Goal: Register for event/course: Sign up to attend an event or enroll in a course

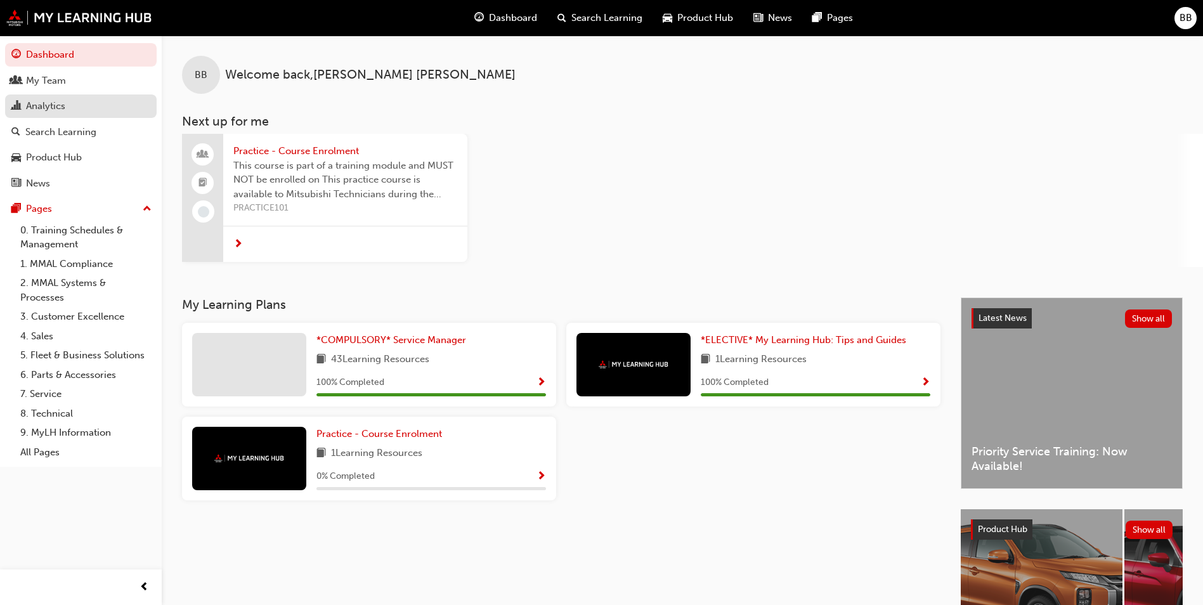
click at [60, 103] on div "Analytics" at bounding box center [45, 106] width 39 height 15
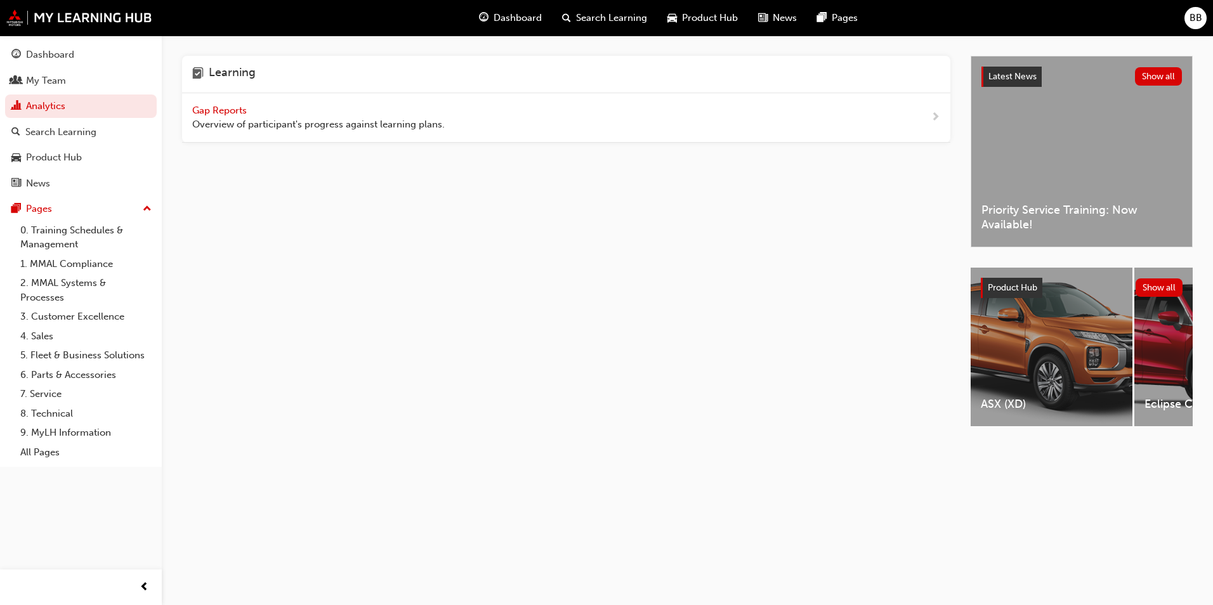
click at [217, 110] on span "Gap Reports" at bounding box center [220, 110] width 57 height 11
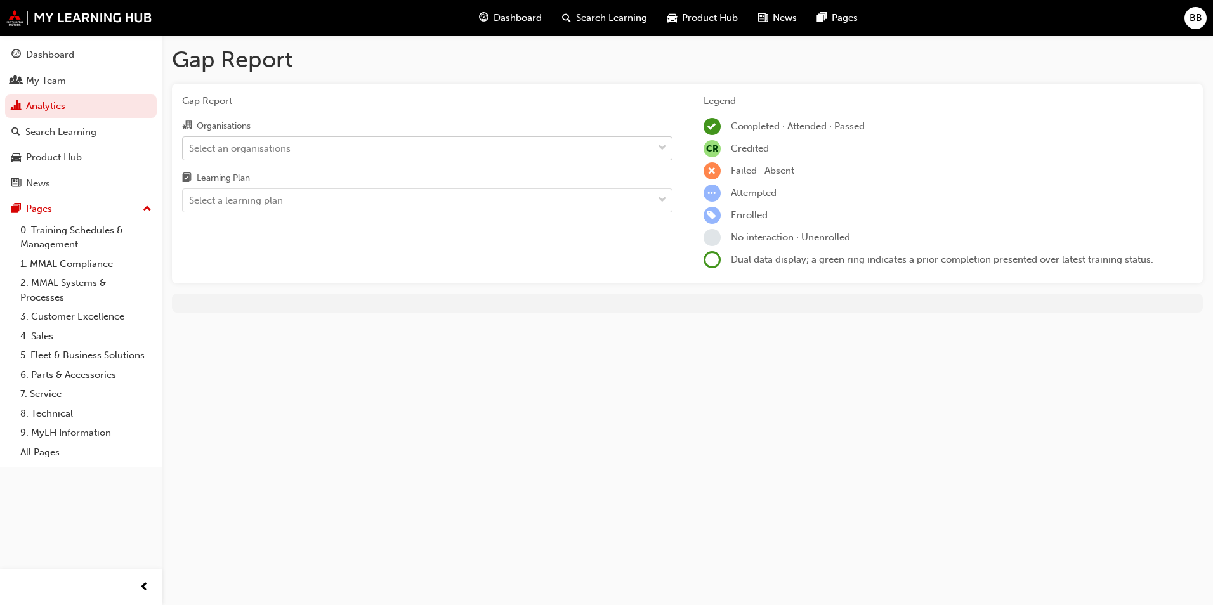
click at [319, 147] on div "Select an organisations" at bounding box center [418, 148] width 470 height 22
click at [190, 147] on input "Organisations Select an organisations" at bounding box center [189, 147] width 1 height 11
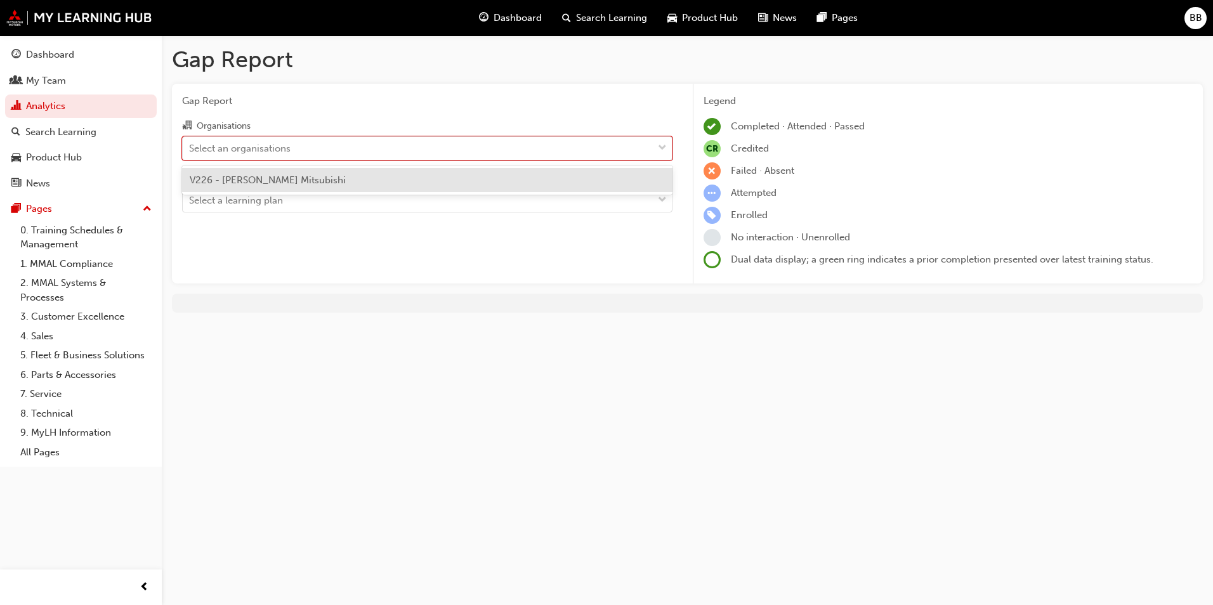
click at [320, 178] on div "V226 - [PERSON_NAME] Mitsubishi" at bounding box center [427, 180] width 490 height 25
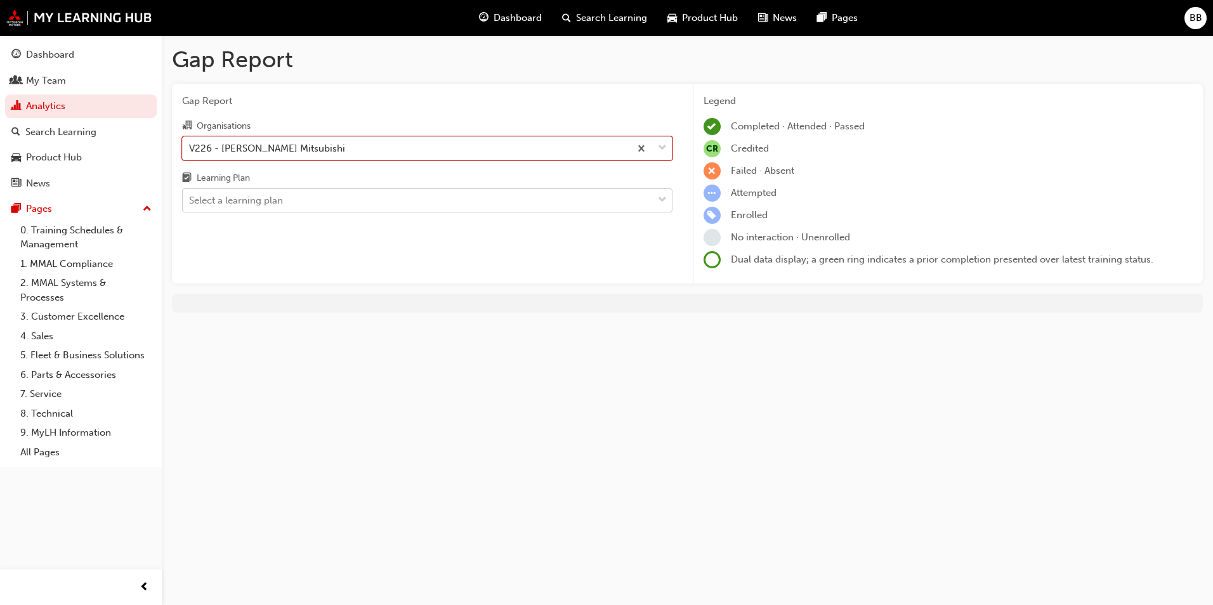
click at [328, 200] on div "Select a learning plan" at bounding box center [418, 201] width 470 height 22
click at [190, 200] on input "Learning Plan Select a learning plan" at bounding box center [189, 200] width 1 height 11
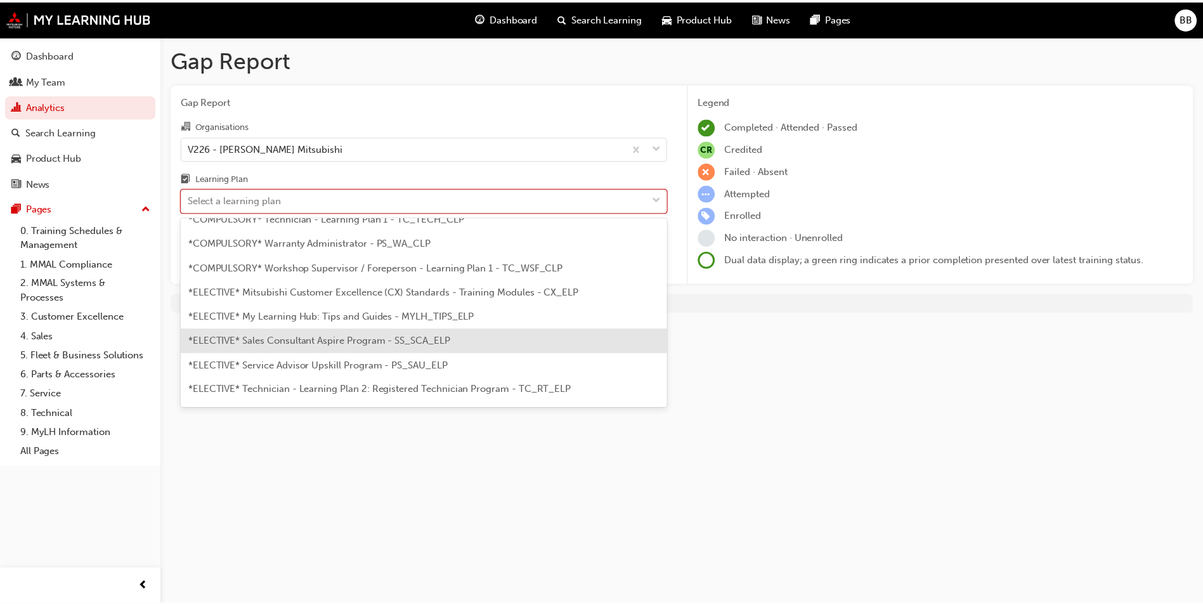
scroll to position [444, 0]
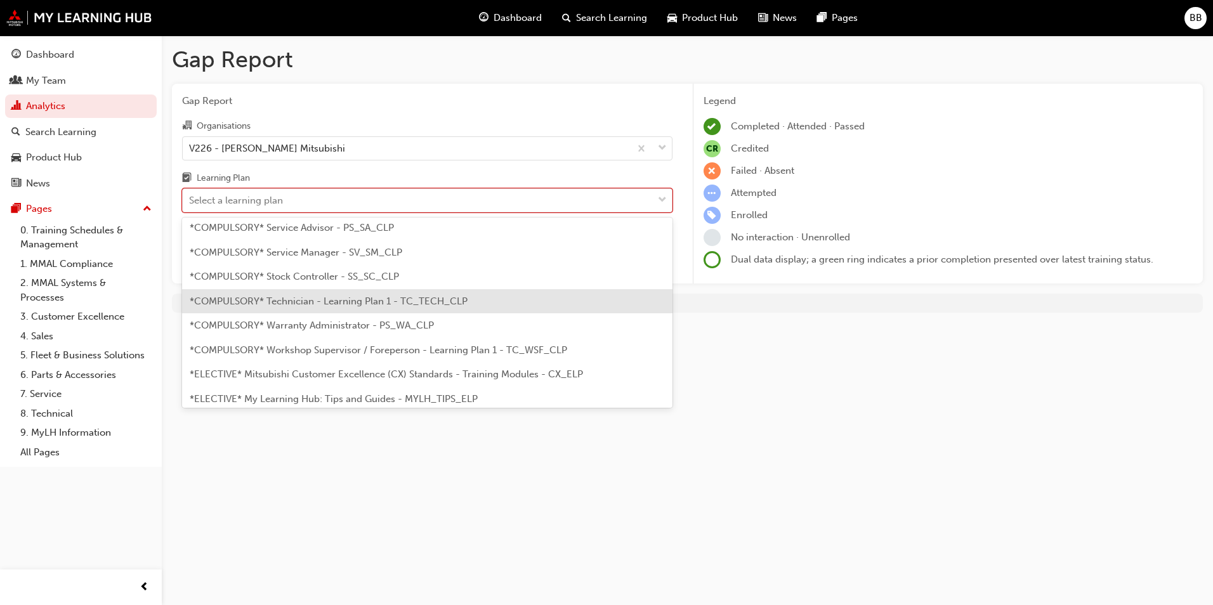
click at [309, 297] on span "*COMPULSORY* Technician - Learning Plan 1 - TC_TECH_CLP" at bounding box center [329, 301] width 278 height 11
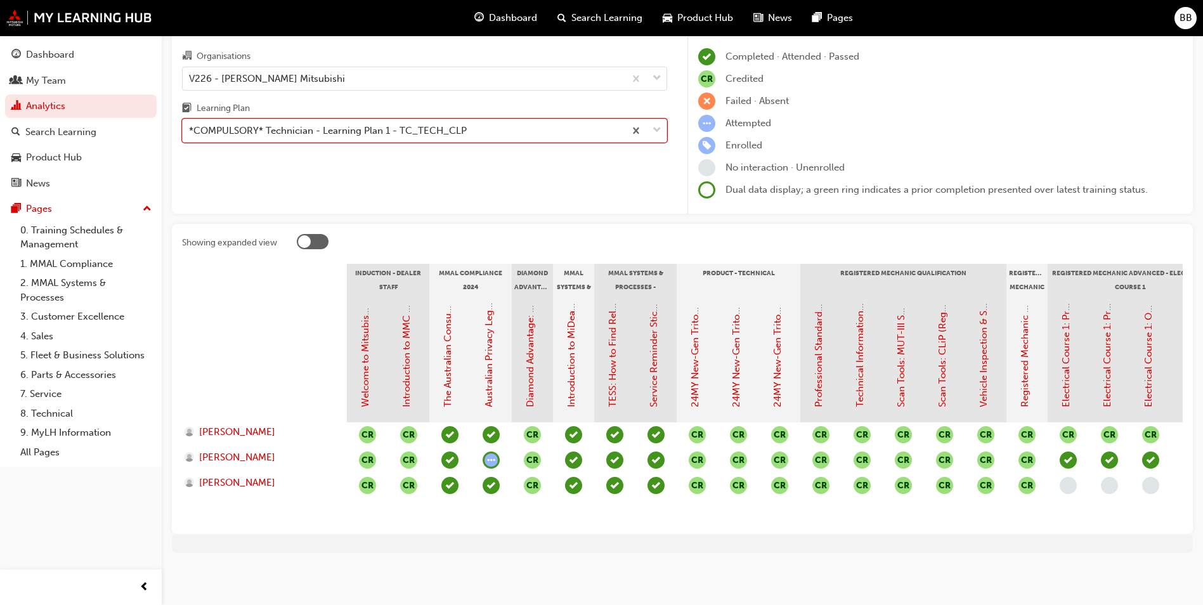
click at [357, 126] on div "*COMPULSORY* Technician - Learning Plan 1 - TC_TECH_CLP" at bounding box center [328, 131] width 278 height 15
click at [190, 126] on input "Learning Plan option *COMPULSORY* Technician - Learning Plan 1 - TC_TECH_CLP, s…" at bounding box center [189, 130] width 1 height 11
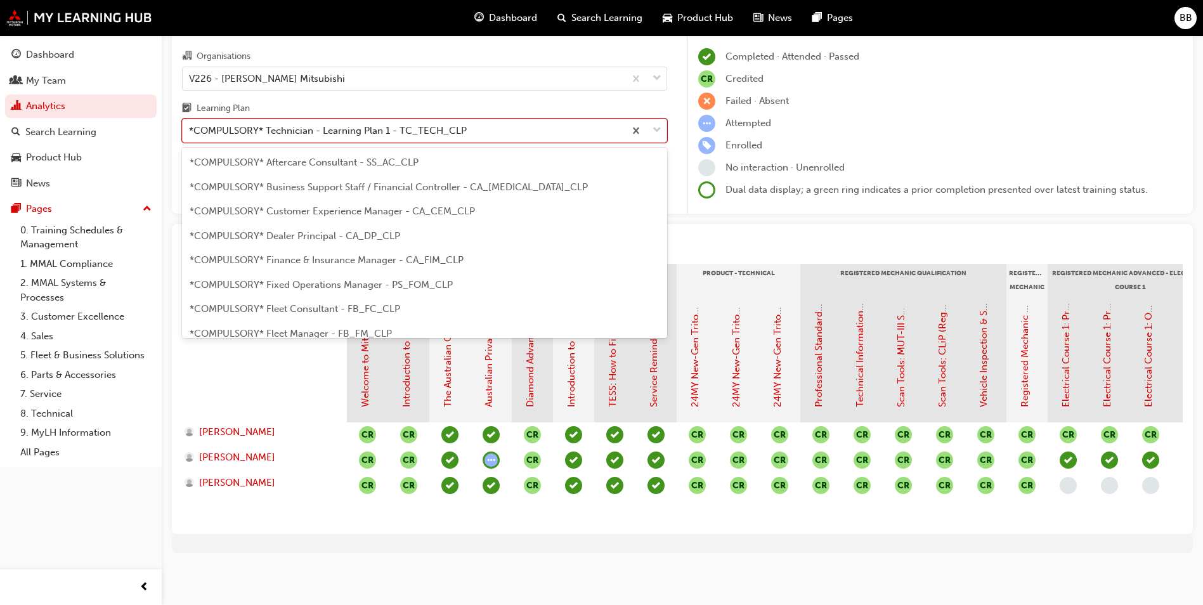
scroll to position [358, 0]
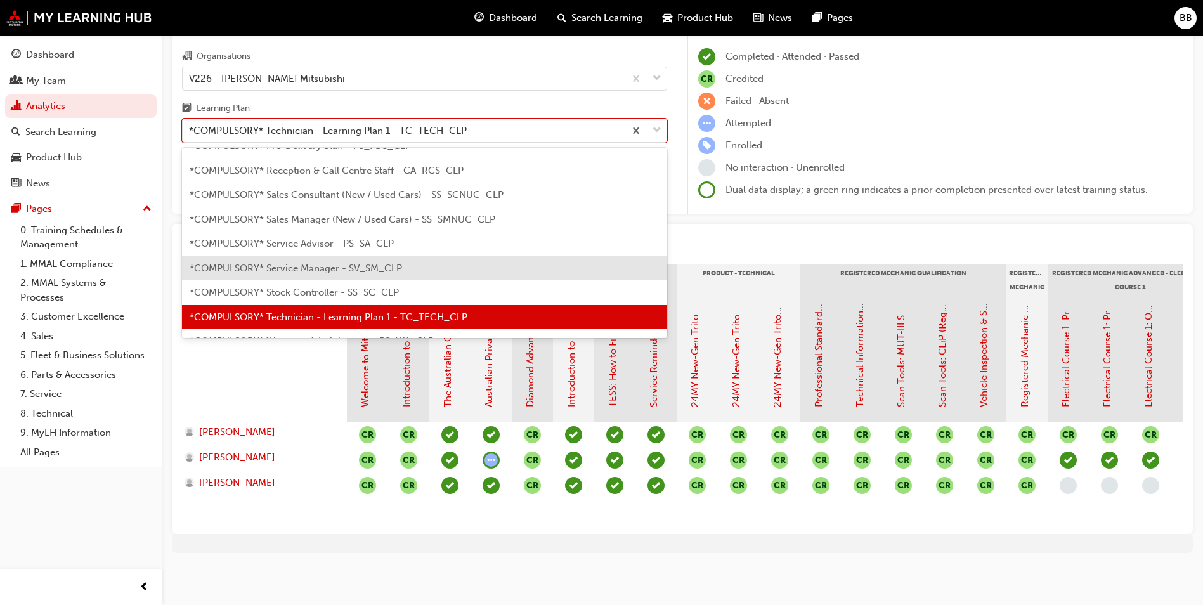
click at [363, 263] on span "*COMPULSORY* Service Manager - SV_SM_CLP" at bounding box center [296, 268] width 212 height 11
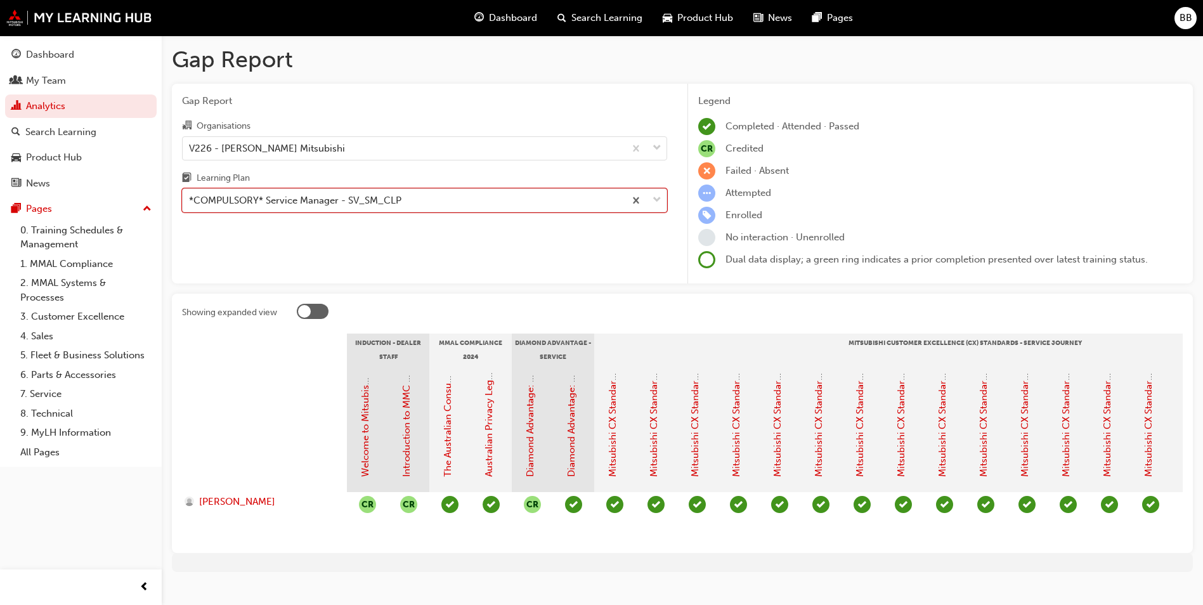
scroll to position [29, 0]
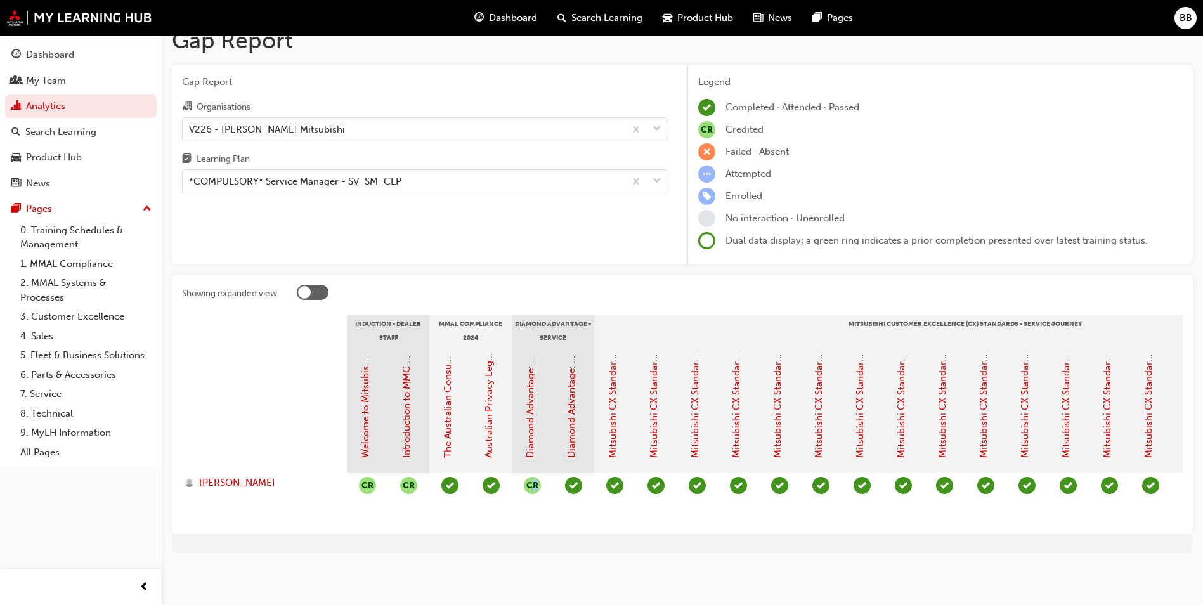
drag, startPoint x: 531, startPoint y: 513, endPoint x: 622, endPoint y: 509, distance: 90.8
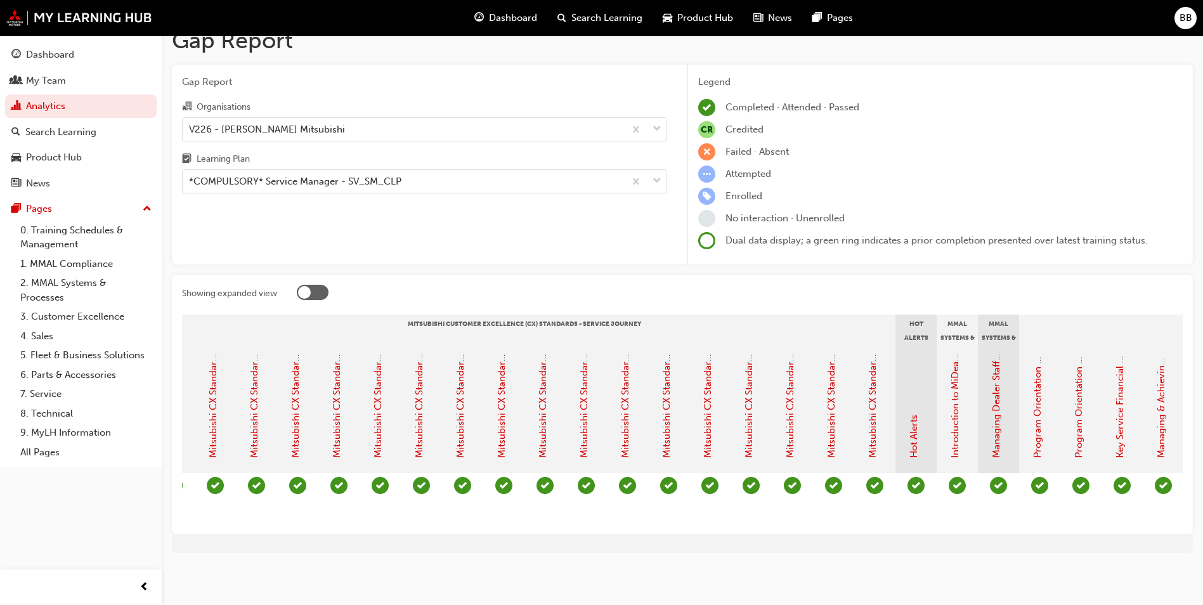
scroll to position [0, 0]
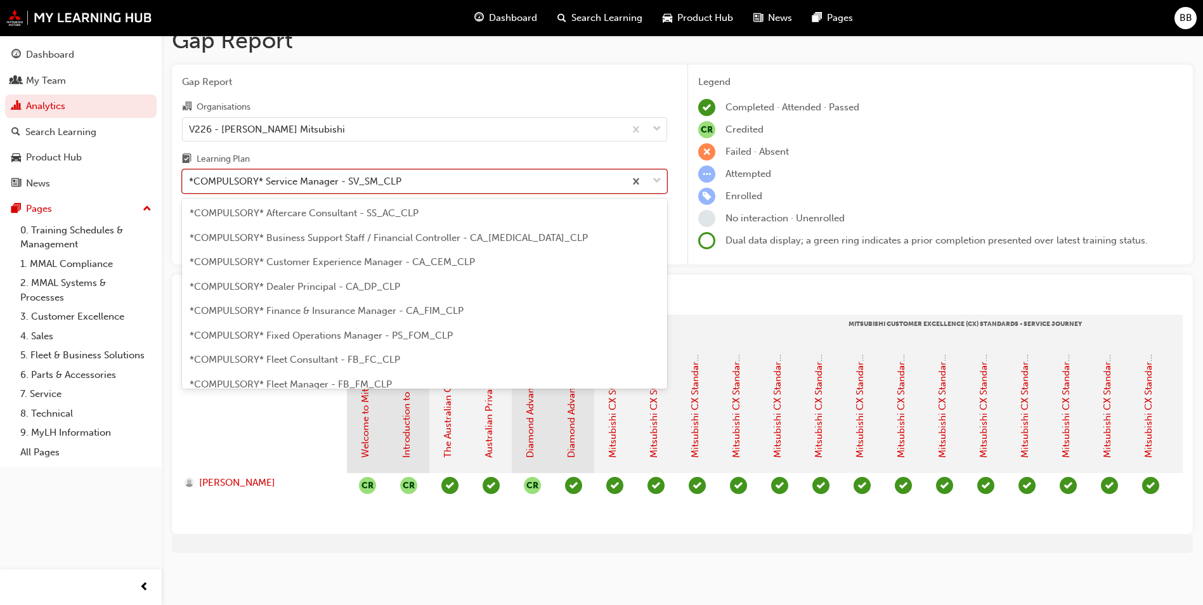
click at [283, 183] on div "*COMPULSORY* Service Manager - SV_SM_CLP" at bounding box center [424, 181] width 485 height 24
click at [190, 183] on input "Learning Plan option *COMPULSORY* Service Manager - SV_SM_CLP, selected. option…" at bounding box center [189, 181] width 1 height 11
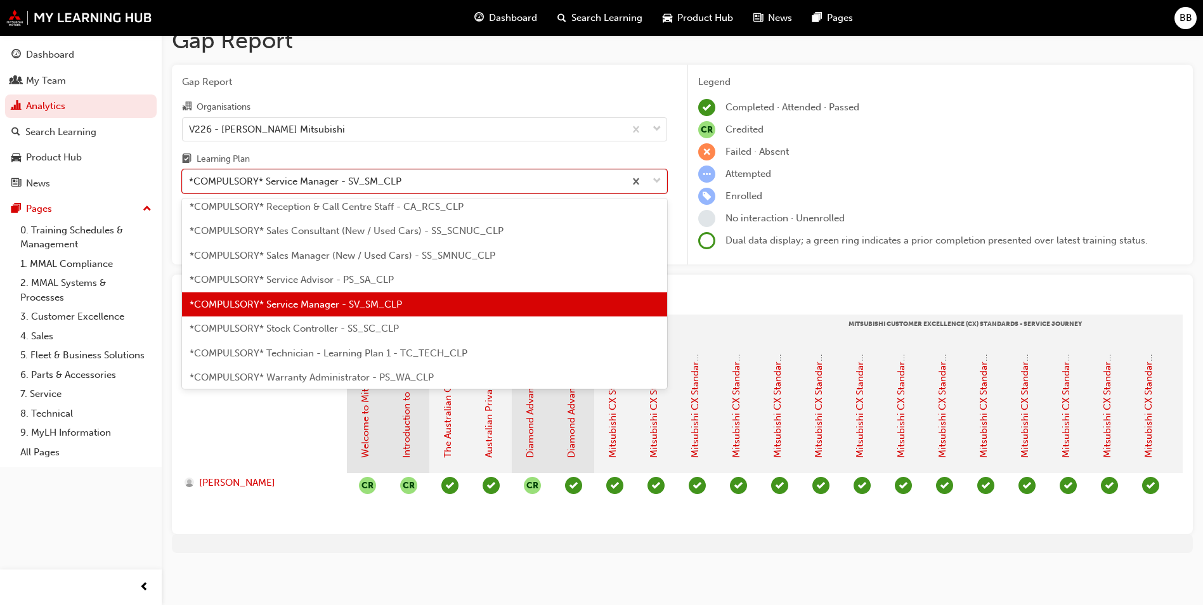
scroll to position [436, 0]
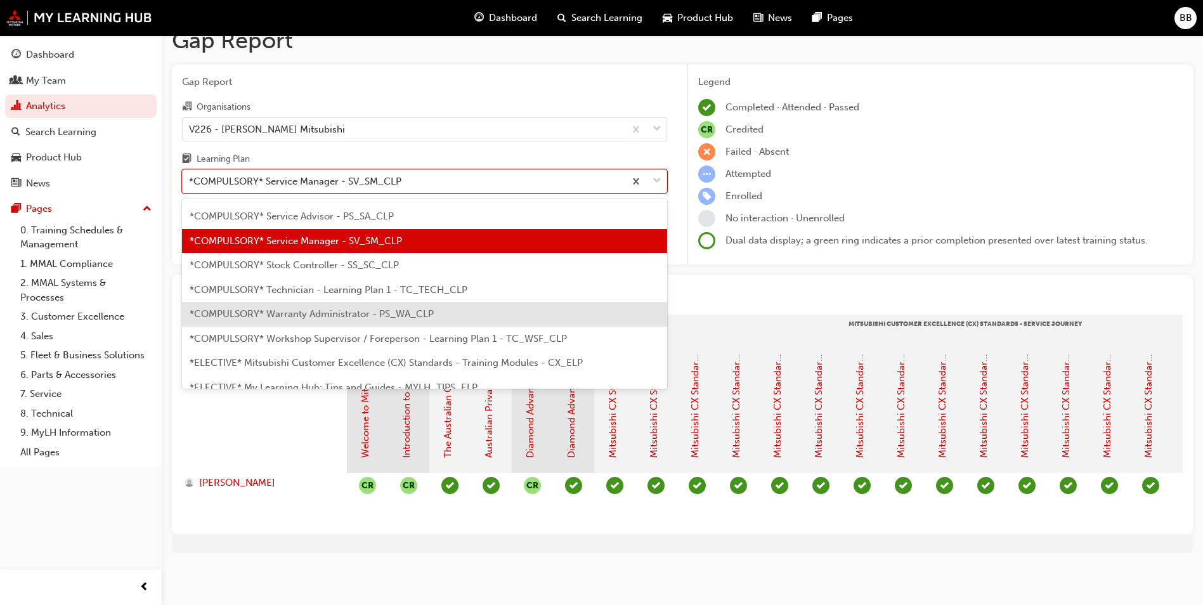
click at [325, 308] on span "*COMPULSORY* Warranty Administrator - PS_WA_CLP" at bounding box center [312, 313] width 244 height 11
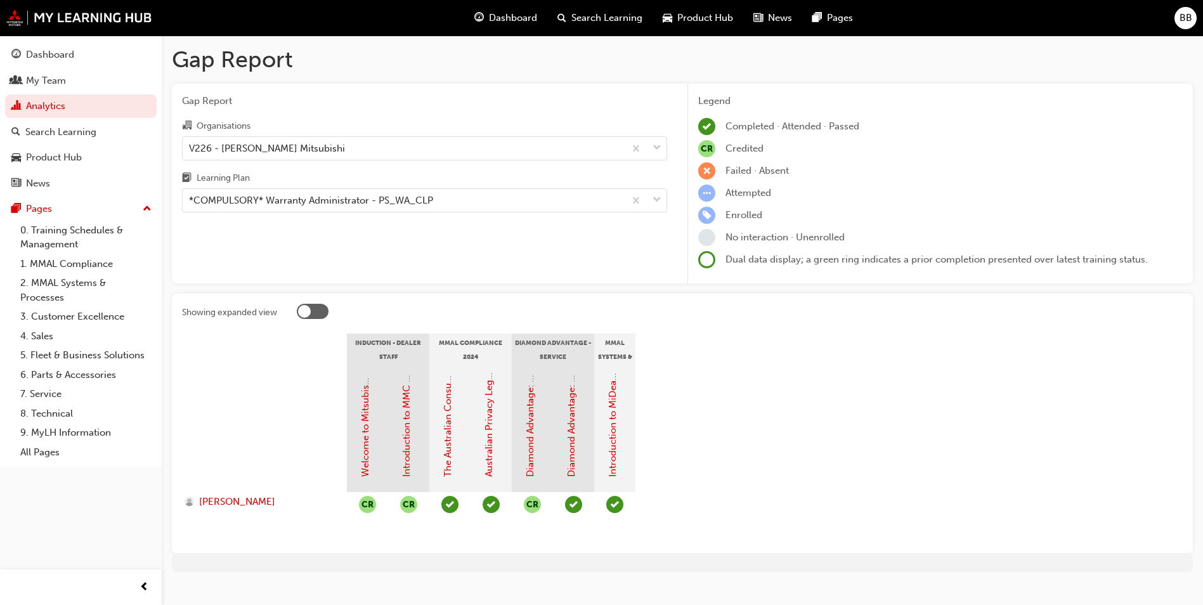
click at [330, 219] on div "Gap Report Organisations V226 - [PERSON_NAME] Mitsubishi Learning Plan *COMPULS…" at bounding box center [424, 184] width 505 height 200
click at [330, 197] on div "*COMPULSORY* Warranty Administrator - PS_WA_CLP" at bounding box center [311, 200] width 244 height 15
click at [190, 197] on input "Learning Plan *COMPULSORY* Warranty Administrator - PS_WA_CLP" at bounding box center [189, 200] width 1 height 11
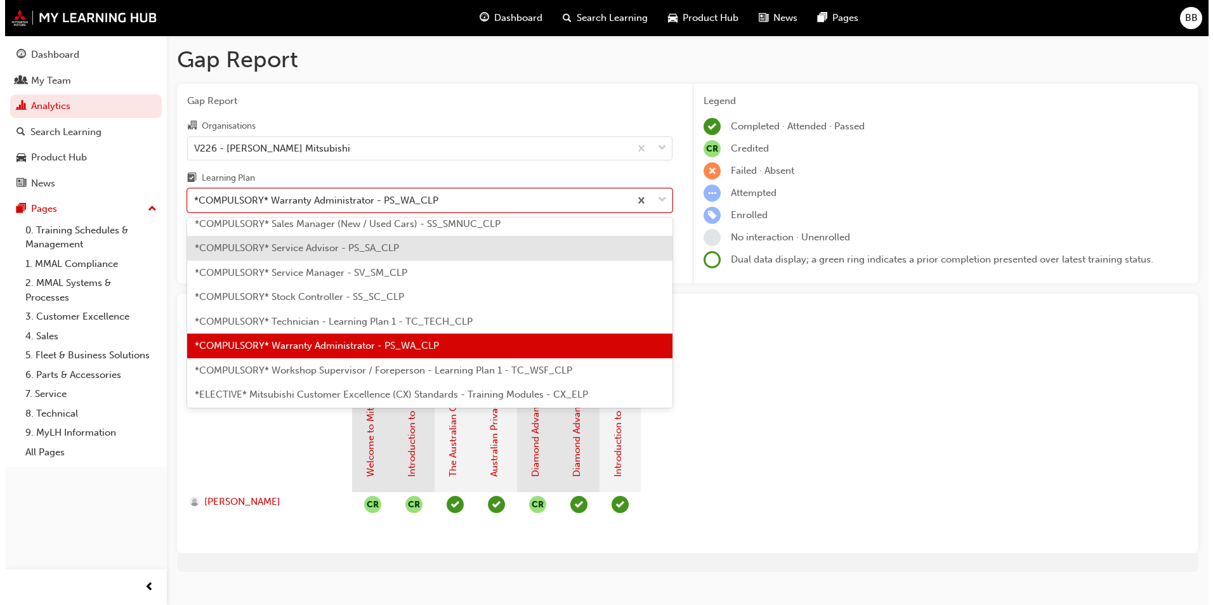
scroll to position [446, 0]
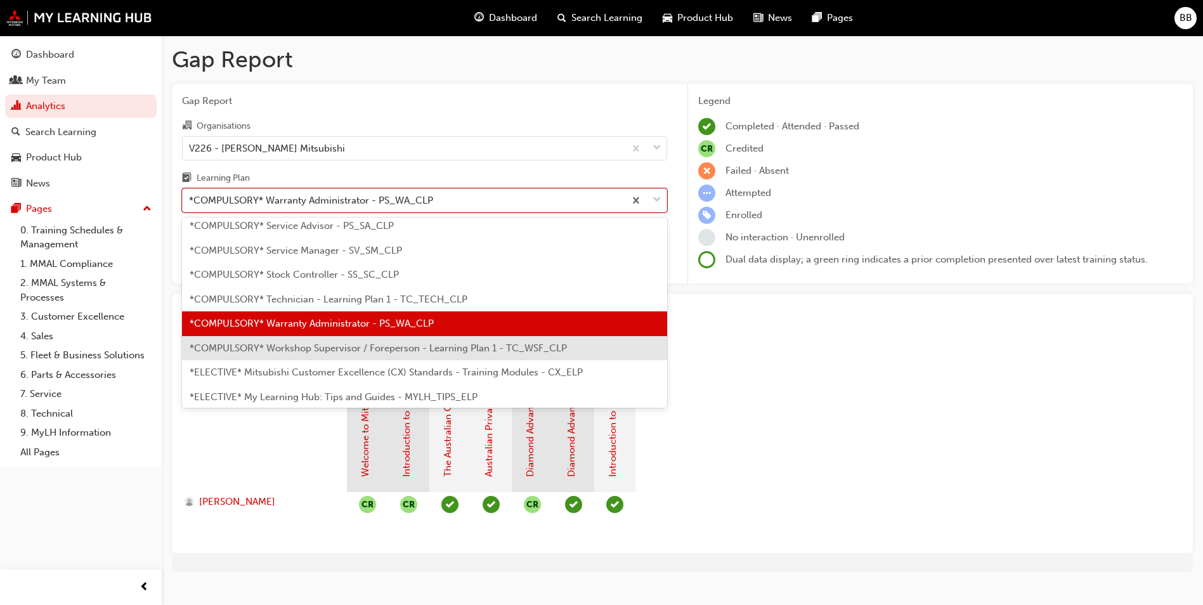
click at [321, 346] on span "*COMPULSORY* Workshop Supervisor / Foreperson - Learning Plan 1 - TC_WSF_CLP" at bounding box center [378, 347] width 377 height 11
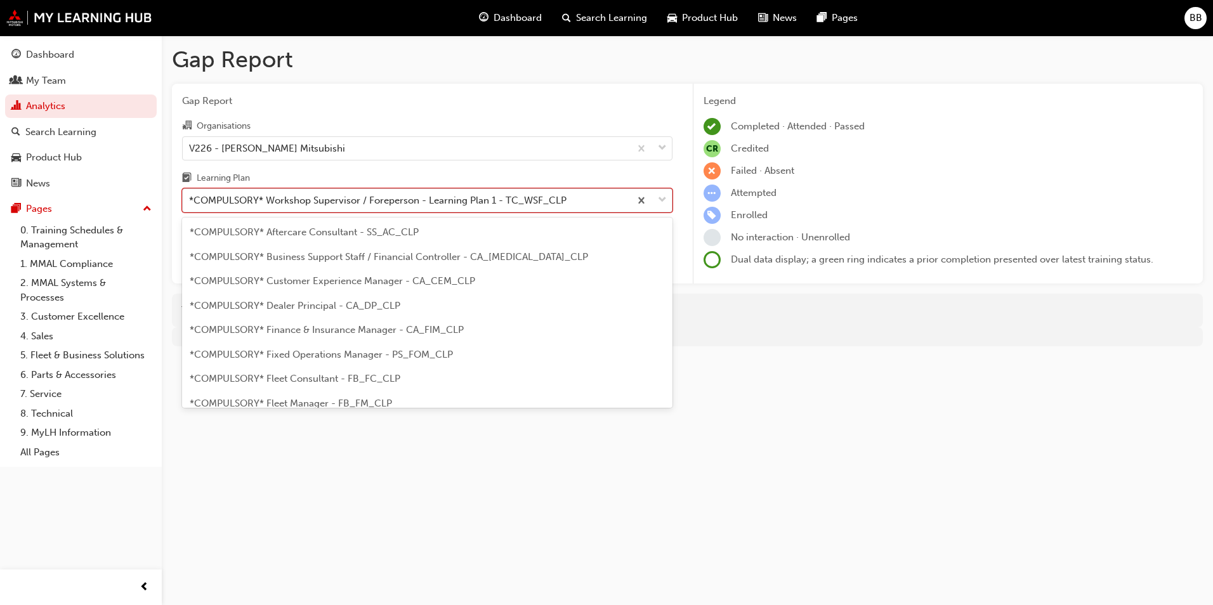
click at [301, 209] on div "*COMPULSORY* Workshop Supervisor / Foreperson - Learning Plan 1 - TC_WSF_CLP" at bounding box center [406, 201] width 447 height 22
click at [190, 205] on input "Learning Plan option *COMPULSORY* Workshop Supervisor / Foreperson - Learning P…" at bounding box center [189, 200] width 1 height 11
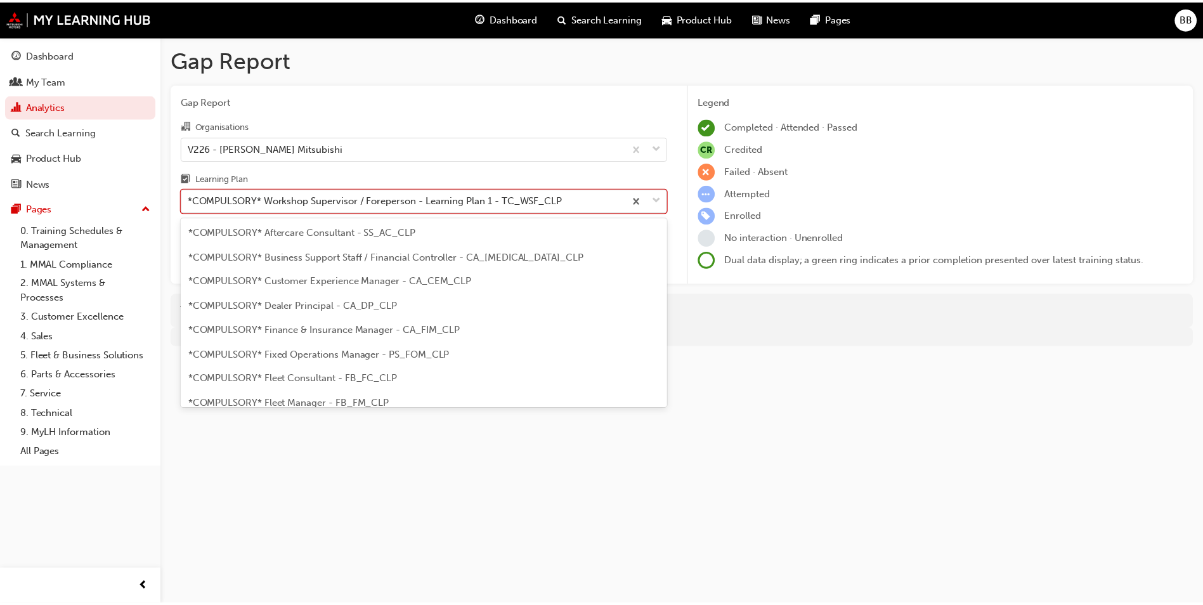
scroll to position [407, 0]
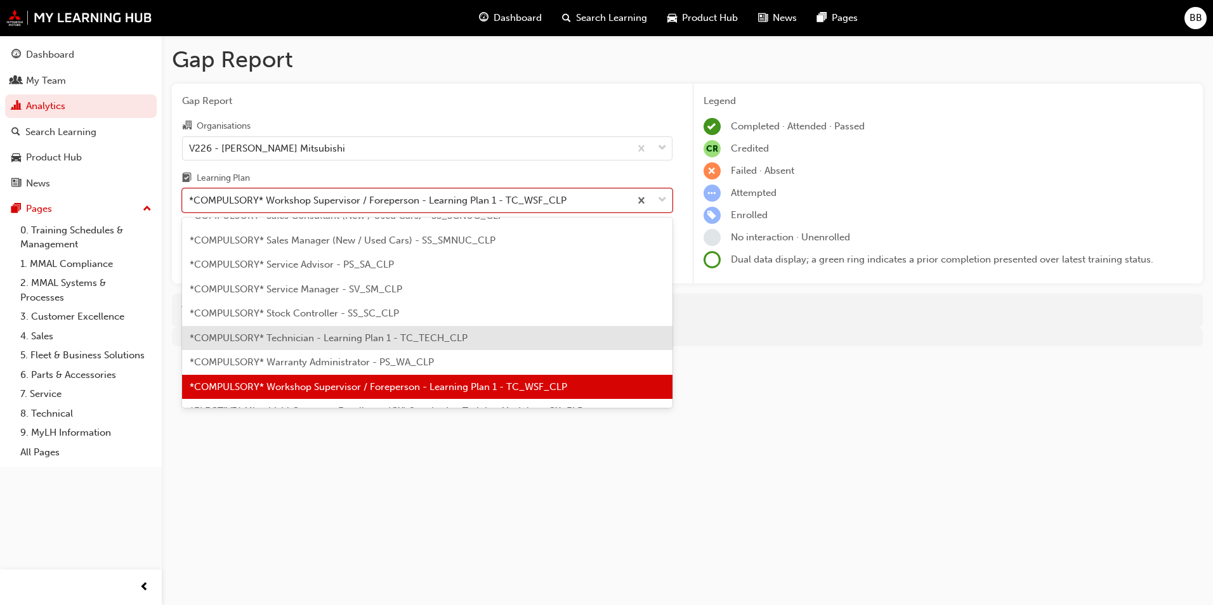
click at [271, 334] on span "*COMPULSORY* Technician - Learning Plan 1 - TC_TECH_CLP" at bounding box center [329, 337] width 278 height 11
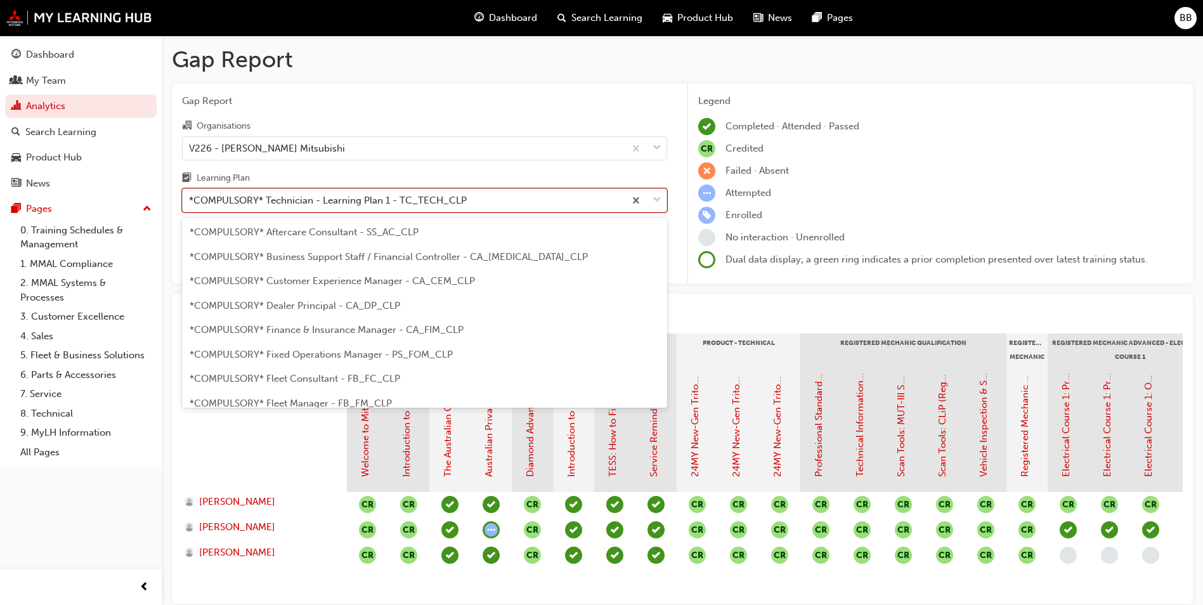
click at [294, 209] on div "*COMPULSORY* Technician - Learning Plan 1 - TC_TECH_CLP" at bounding box center [404, 201] width 442 height 22
click at [190, 205] on input "Learning Plan option *COMPULSORY* Technician - Learning Plan 1 - TC_TECH_CLP, s…" at bounding box center [189, 200] width 1 height 11
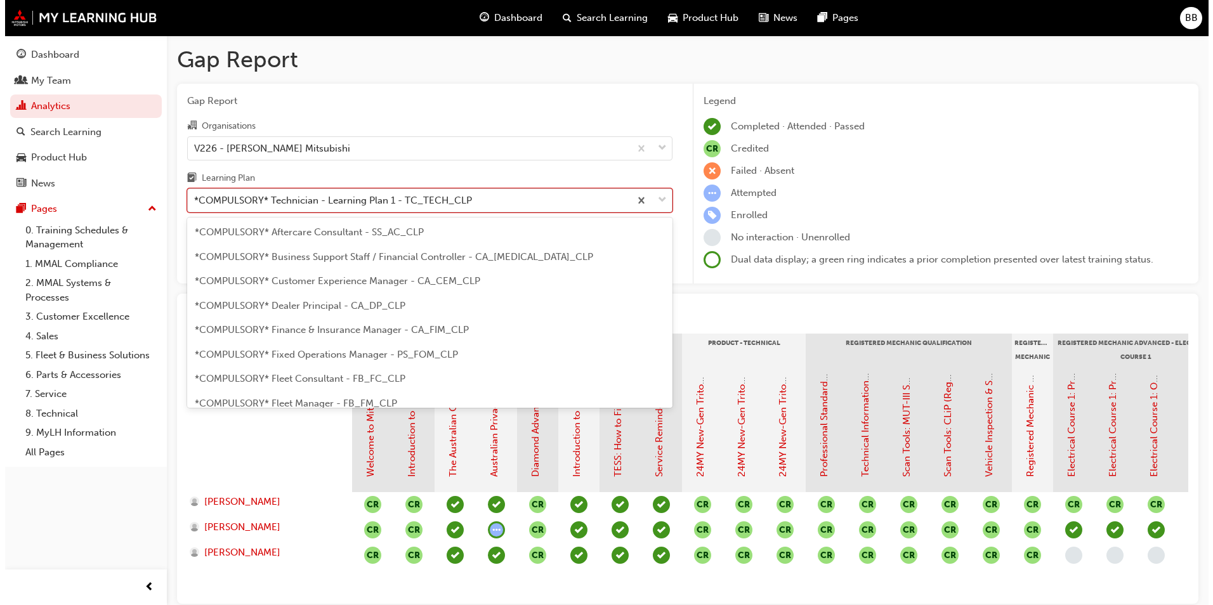
scroll to position [358, 0]
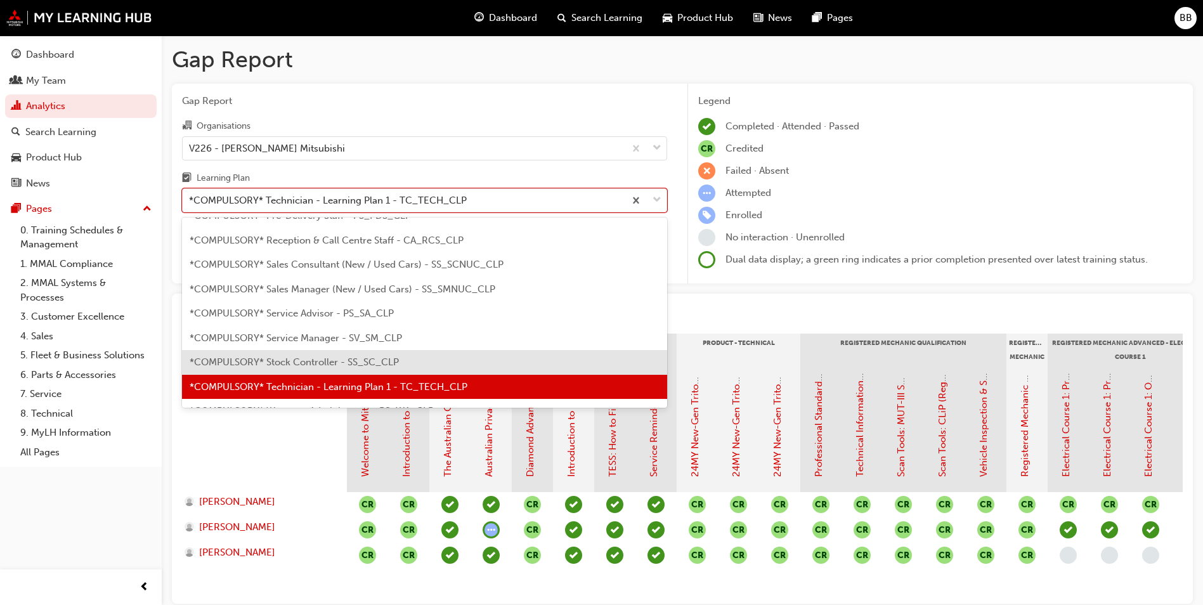
click at [282, 362] on span "*COMPULSORY* Stock Controller - SS_SC_CLP" at bounding box center [294, 361] width 209 height 11
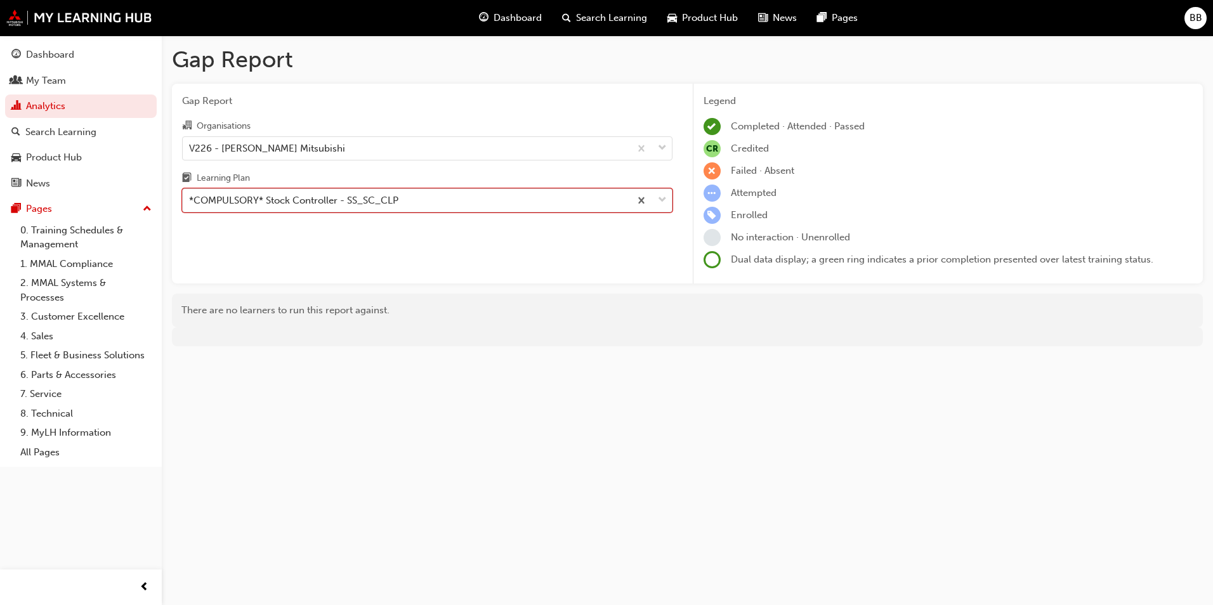
click at [287, 210] on div "*COMPULSORY* Stock Controller - SS_SC_CLP" at bounding box center [406, 201] width 447 height 22
click at [190, 205] on input "Learning Plan option *COMPULSORY* Stock Controller - SS_SC_CLP, selected. 0 res…" at bounding box center [189, 200] width 1 height 11
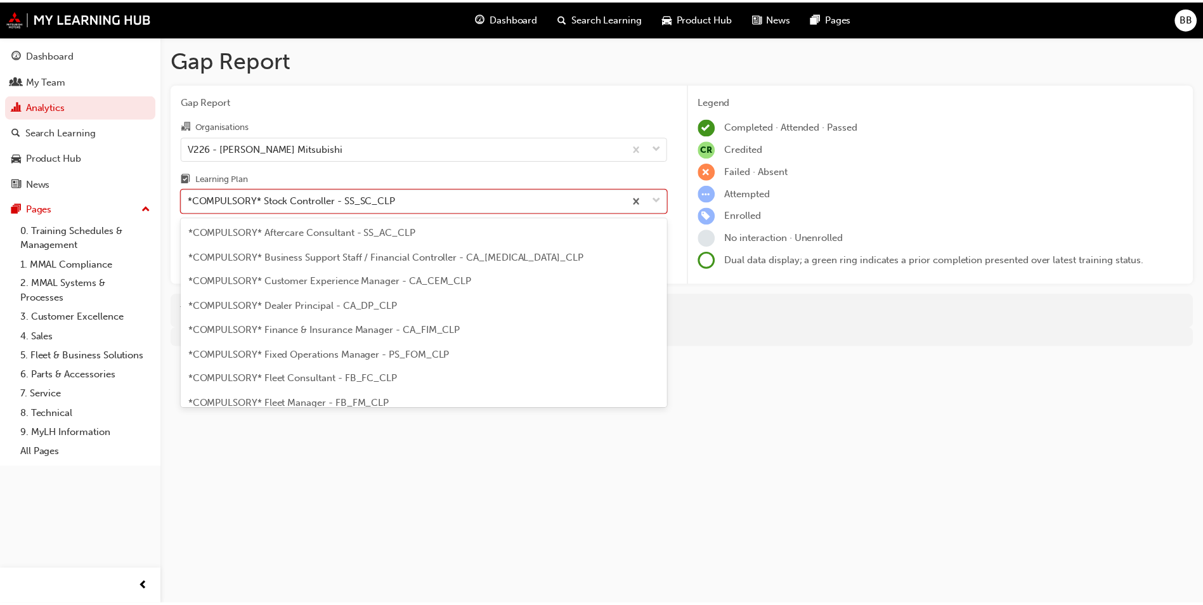
scroll to position [334, 0]
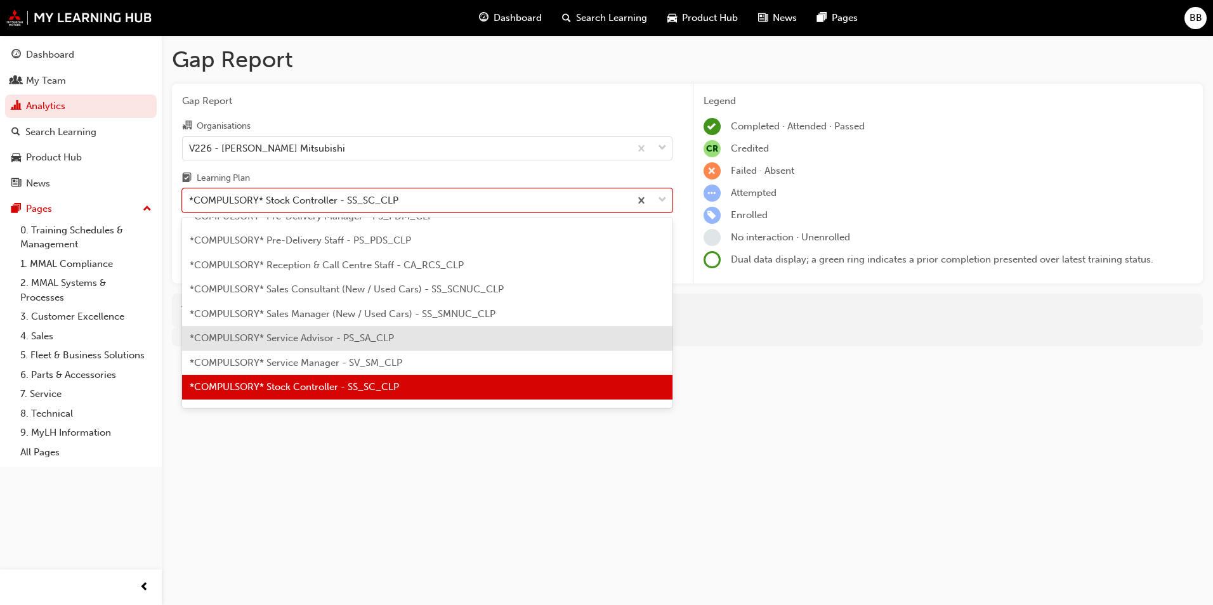
click at [297, 343] on span "*COMPULSORY* Service Advisor - PS_SA_CLP" at bounding box center [292, 337] width 204 height 11
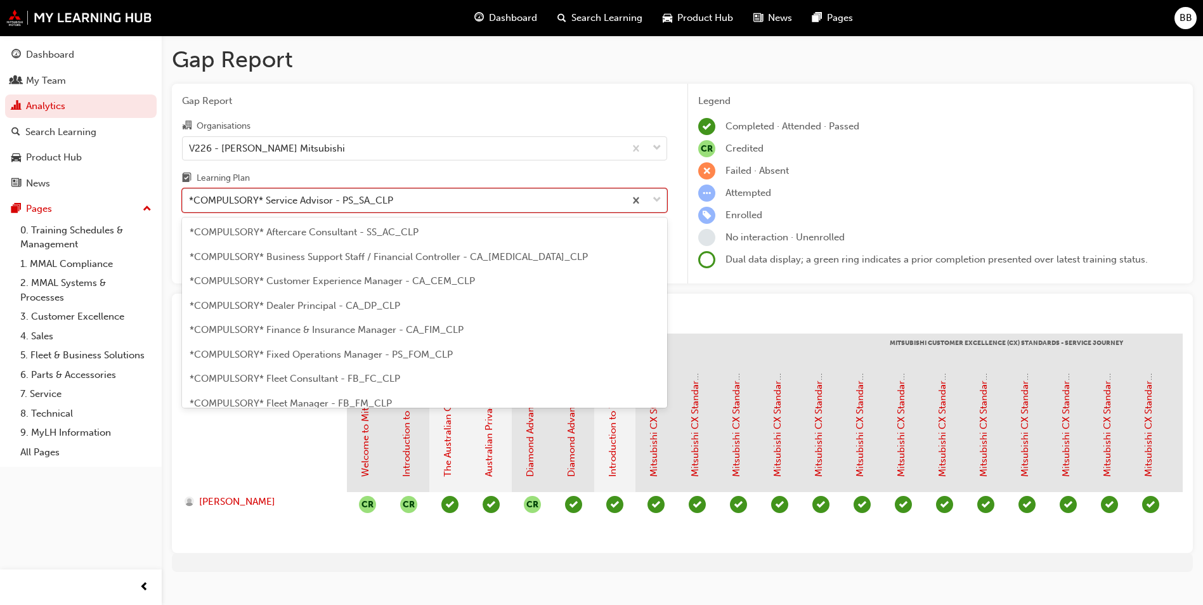
click at [232, 205] on div "*COMPULSORY* Service Advisor - PS_SA_CLP" at bounding box center [291, 200] width 204 height 15
click at [190, 205] on input "Learning Plan option *COMPULSORY* Service Advisor - PS_SA_CLP, selected. option…" at bounding box center [189, 200] width 1 height 11
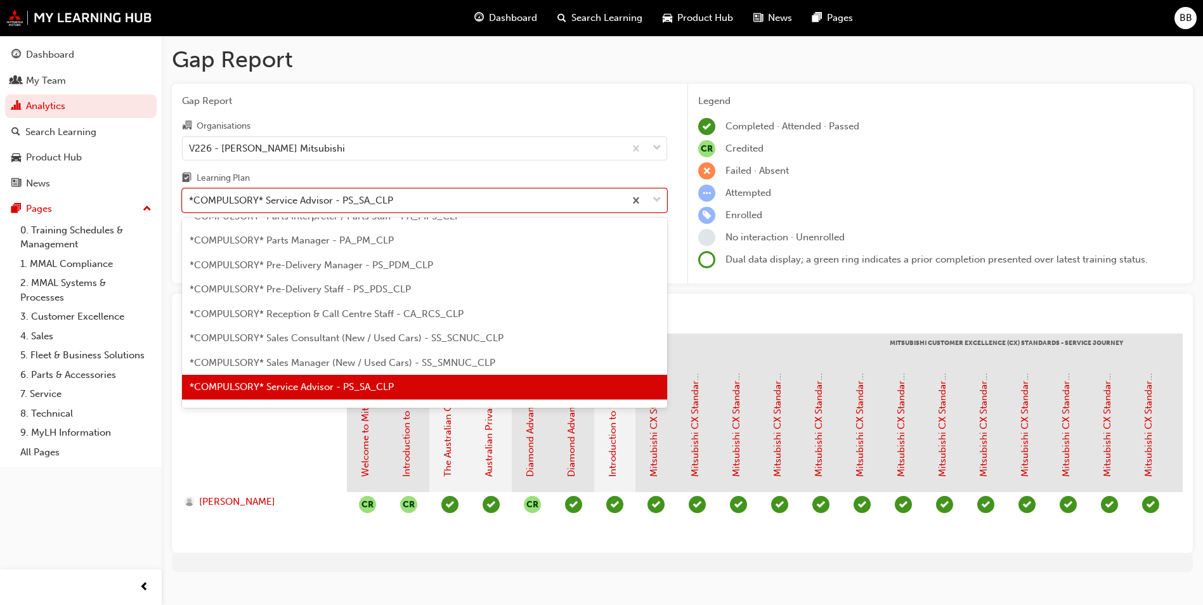
click at [281, 361] on span "*COMPULSORY* Sales Manager (New / Used Cars) - SS_SMNUC_CLP" at bounding box center [343, 362] width 306 height 11
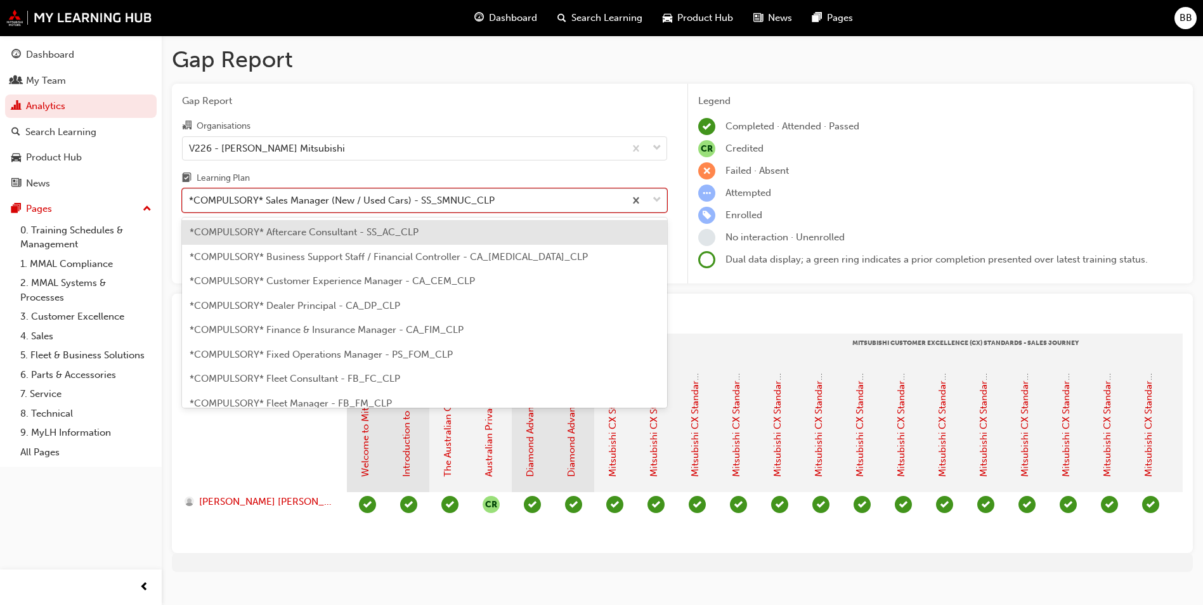
click at [343, 210] on div "*COMPULSORY* Sales Manager (New / Used Cars) - SS_SMNUC_CLP" at bounding box center [404, 201] width 442 height 22
click at [190, 205] on input "Learning Plan option *COMPULSORY* Sales Manager (New / Used Cars) - SS_SMNUC_CL…" at bounding box center [189, 200] width 1 height 11
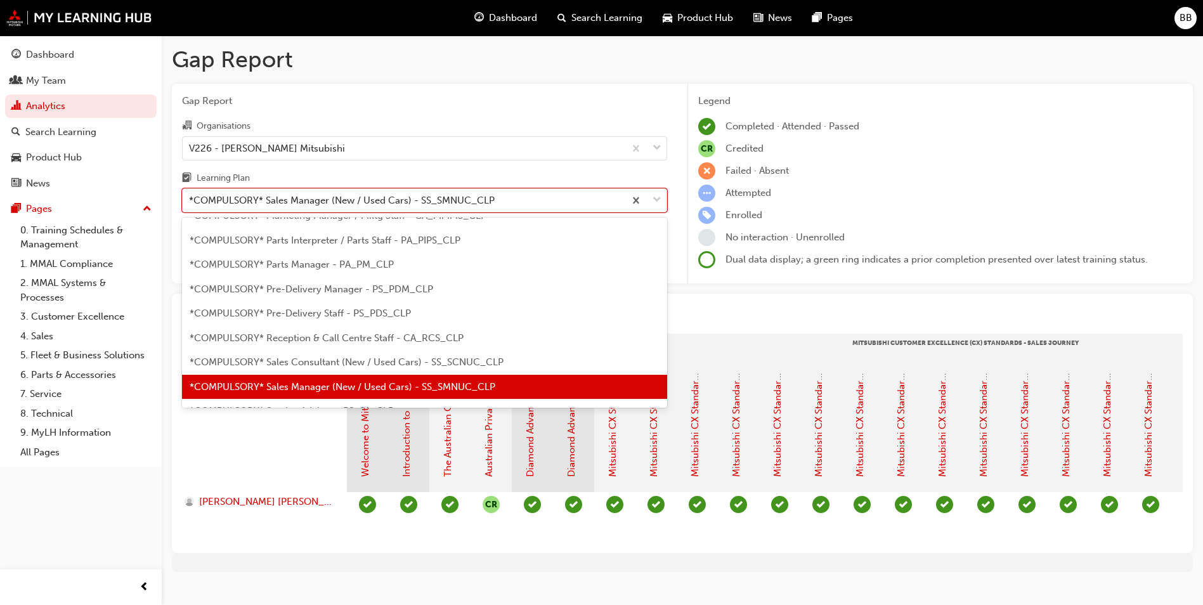
click at [357, 358] on span "*COMPULSORY* Sales Consultant (New / Used Cars) - SS_SCNUC_CLP" at bounding box center [347, 361] width 314 height 11
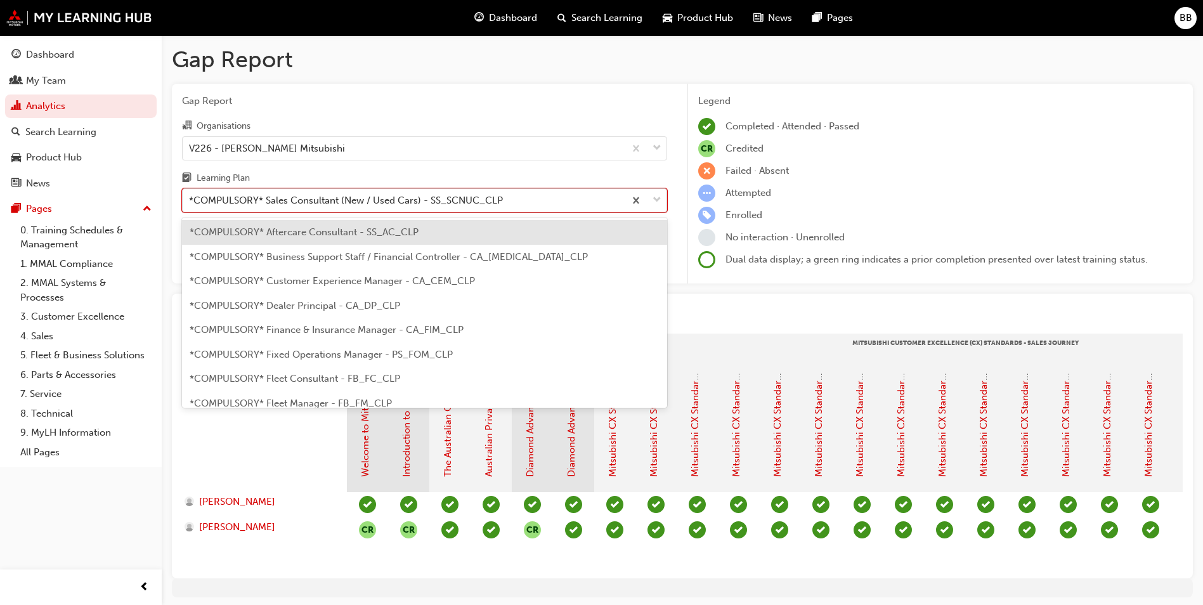
click at [334, 200] on div "*COMPULSORY* Sales Consultant (New / Used Cars) - SS_SCNUC_CLP" at bounding box center [346, 200] width 314 height 15
click at [190, 200] on input "Learning Plan option *COMPULSORY* Sales Consultant (New / Used Cars) - SS_SCNUC…" at bounding box center [189, 200] width 1 height 11
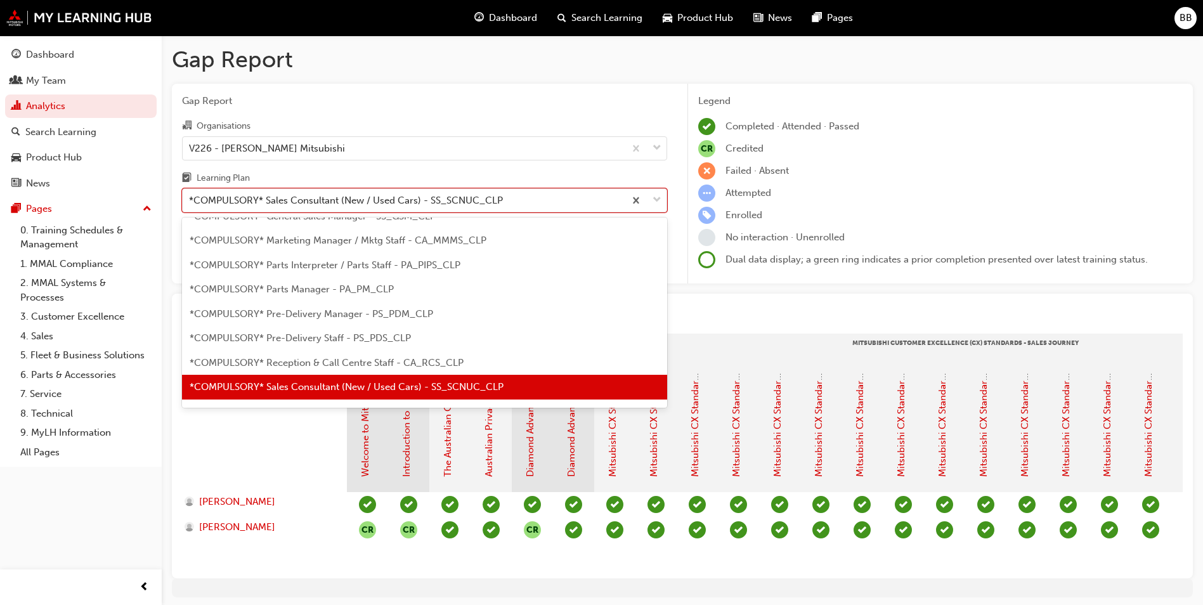
click at [333, 290] on span "*COMPULSORY* Parts Manager - PA_PM_CLP" at bounding box center [292, 288] width 204 height 11
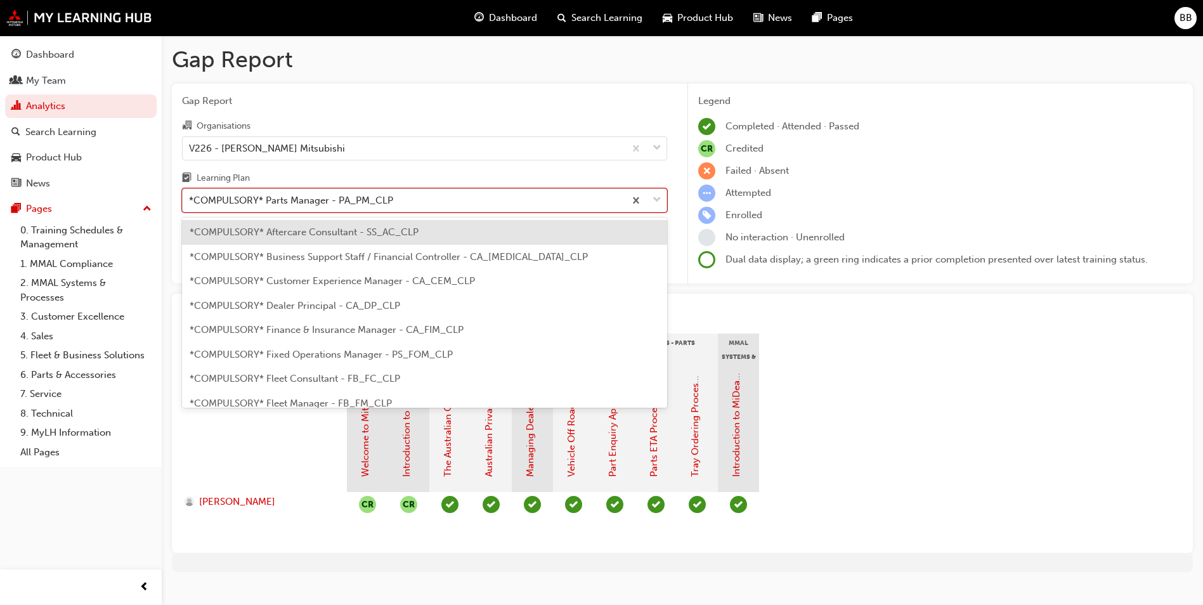
click at [364, 209] on div "*COMPULSORY* Parts Manager - PA_PM_CLP" at bounding box center [404, 201] width 442 height 22
click at [190, 205] on input "Learning Plan option *COMPULSORY* Parts Manager - PA_PM_CLP, selected. option *…" at bounding box center [189, 200] width 1 height 11
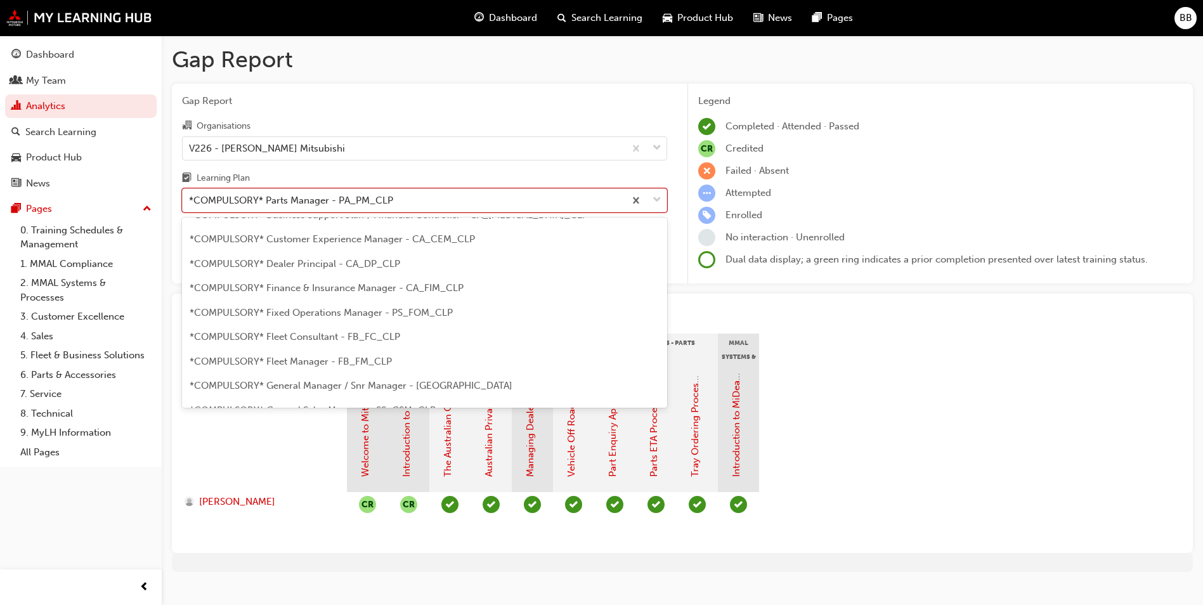
scroll to position [11, 0]
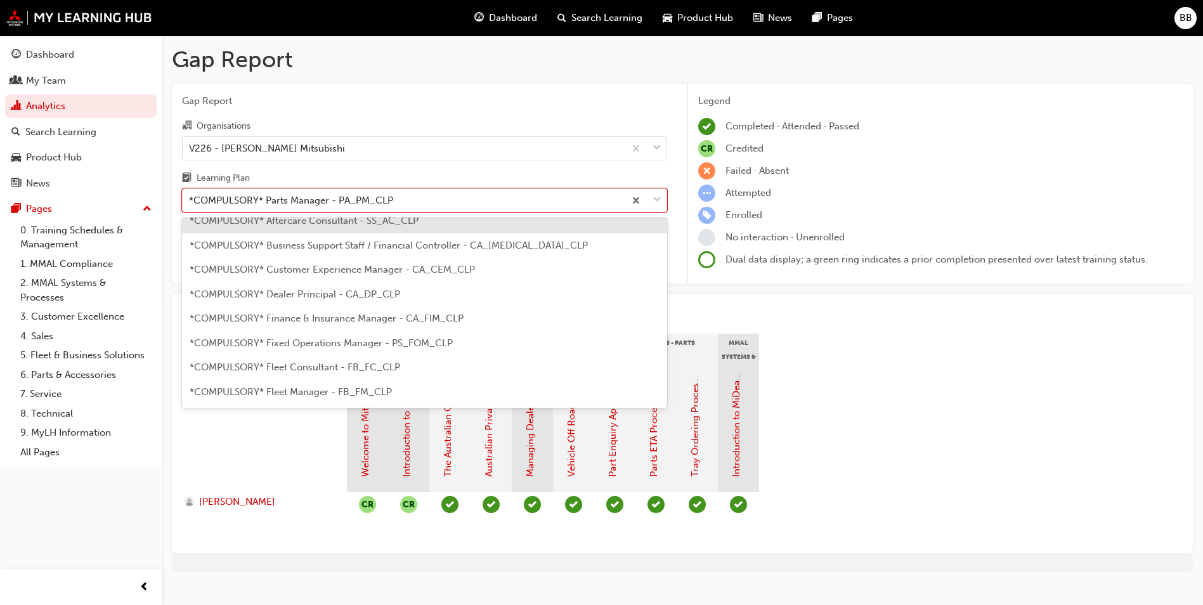
click at [335, 293] on span "*COMPULSORY* Dealer Principal - CA_DP_CLP" at bounding box center [295, 294] width 211 height 11
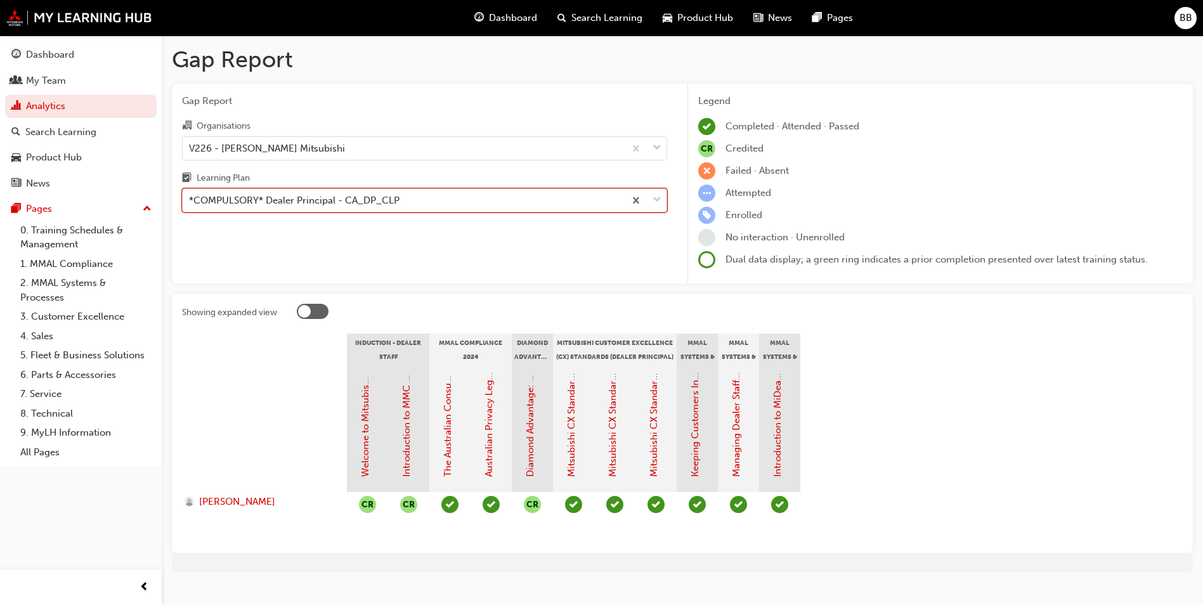
click at [307, 204] on div "*COMPULSORY* Dealer Principal - CA_DP_CLP" at bounding box center [294, 200] width 211 height 15
click at [190, 204] on input "Learning Plan option *COMPULSORY* Dealer Principal - CA_DP_CLP, selected. 0 res…" at bounding box center [189, 200] width 1 height 11
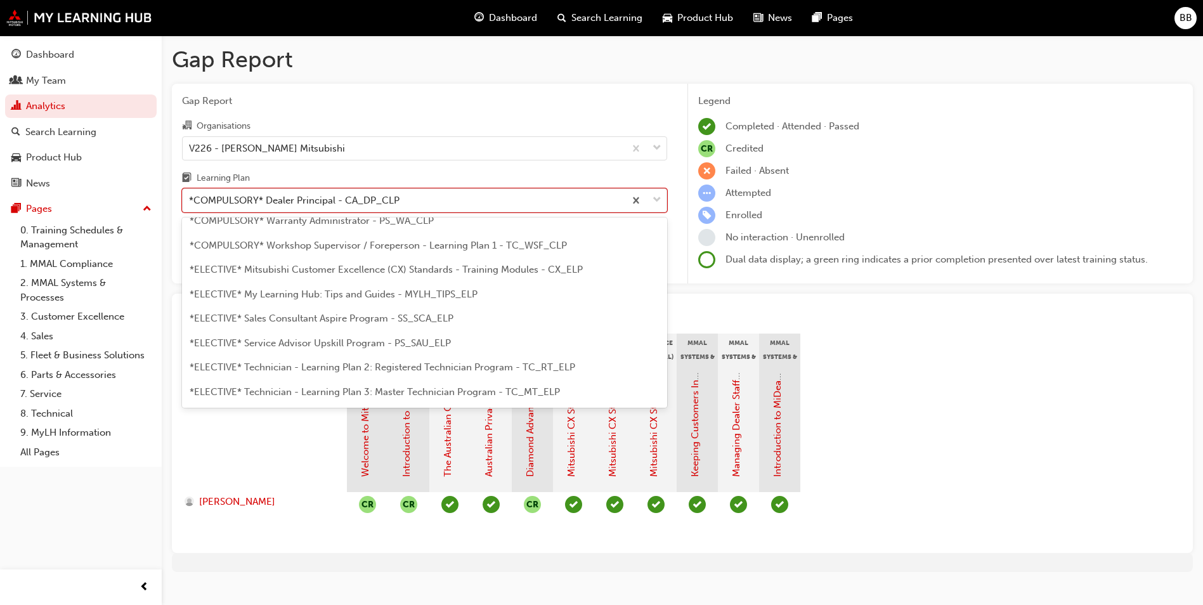
scroll to position [571, 0]
click at [350, 318] on span "*ELECTIVE* Service Advisor Upskill Program - PS_SAU_ELP" at bounding box center [320, 320] width 261 height 11
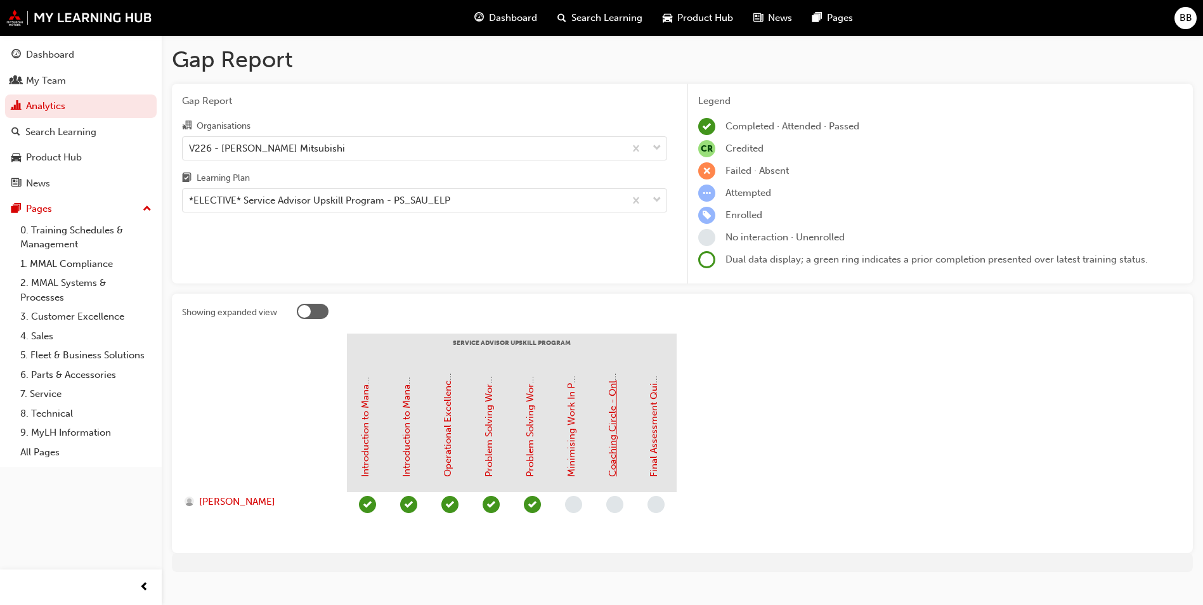
click at [610, 434] on link "Coaching Circle - Online Instructor Led Training (Service Advisor Upskill Progr…" at bounding box center [612, 296] width 11 height 362
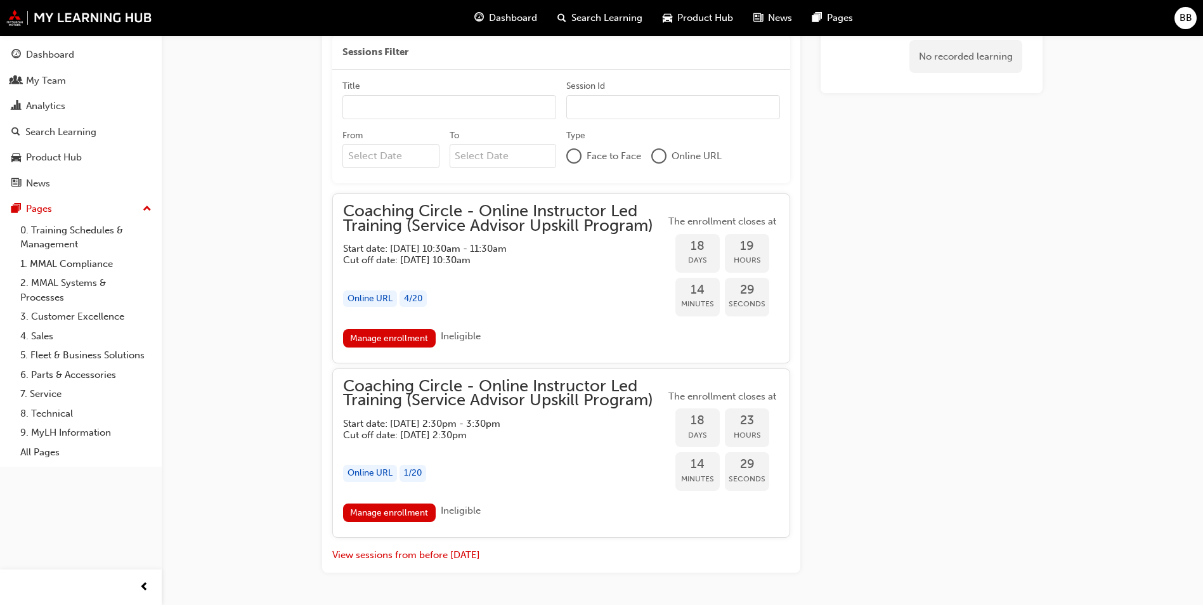
scroll to position [1084, 0]
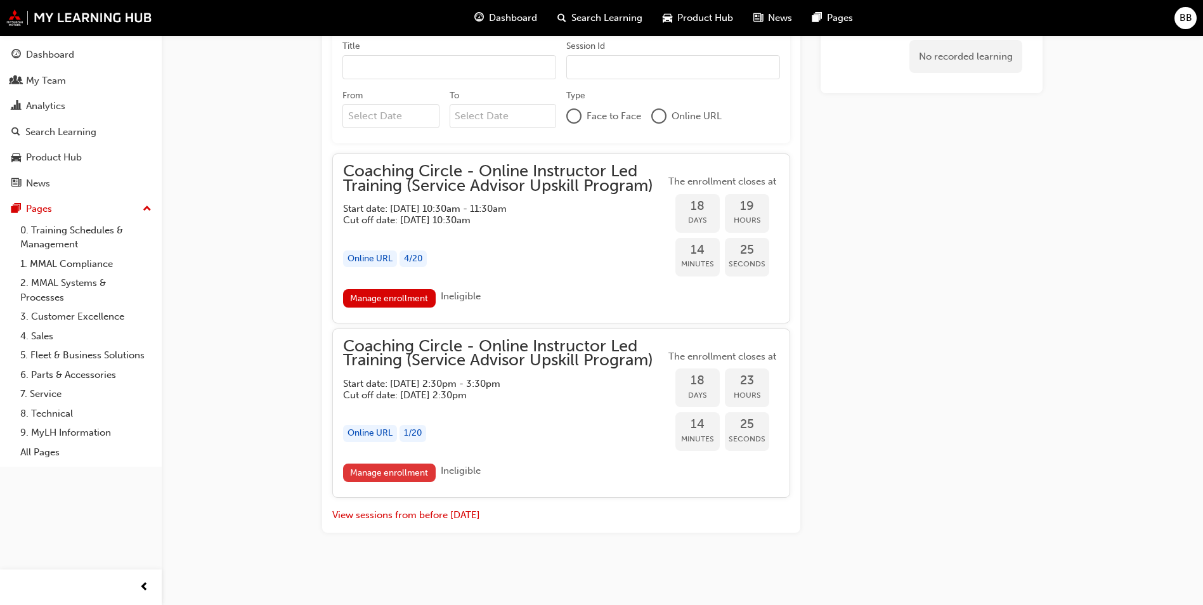
click at [401, 474] on link "Manage enrollment" at bounding box center [389, 473] width 93 height 18
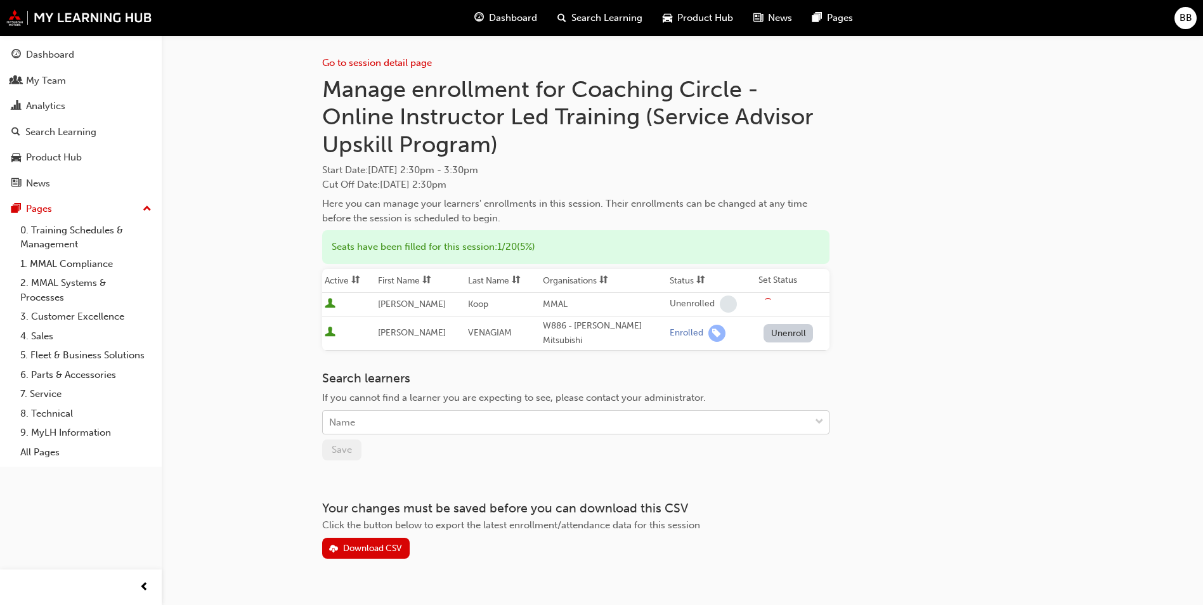
click at [427, 410] on div "Name" at bounding box center [575, 422] width 507 height 24
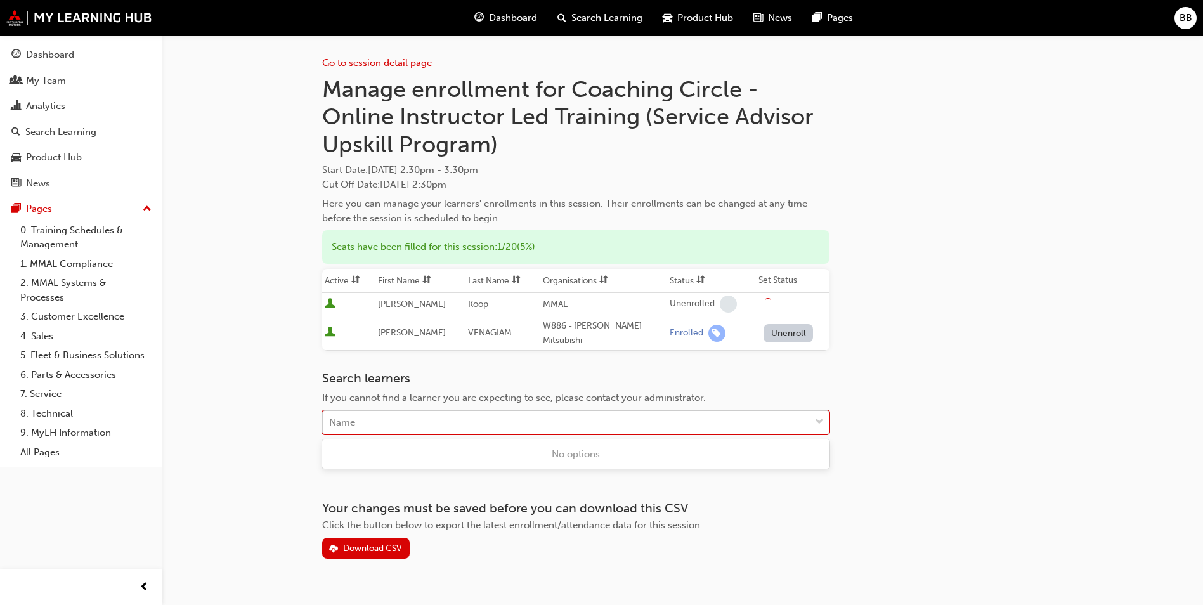
click at [427, 417] on div "Name" at bounding box center [566, 423] width 487 height 22
type input "ru"
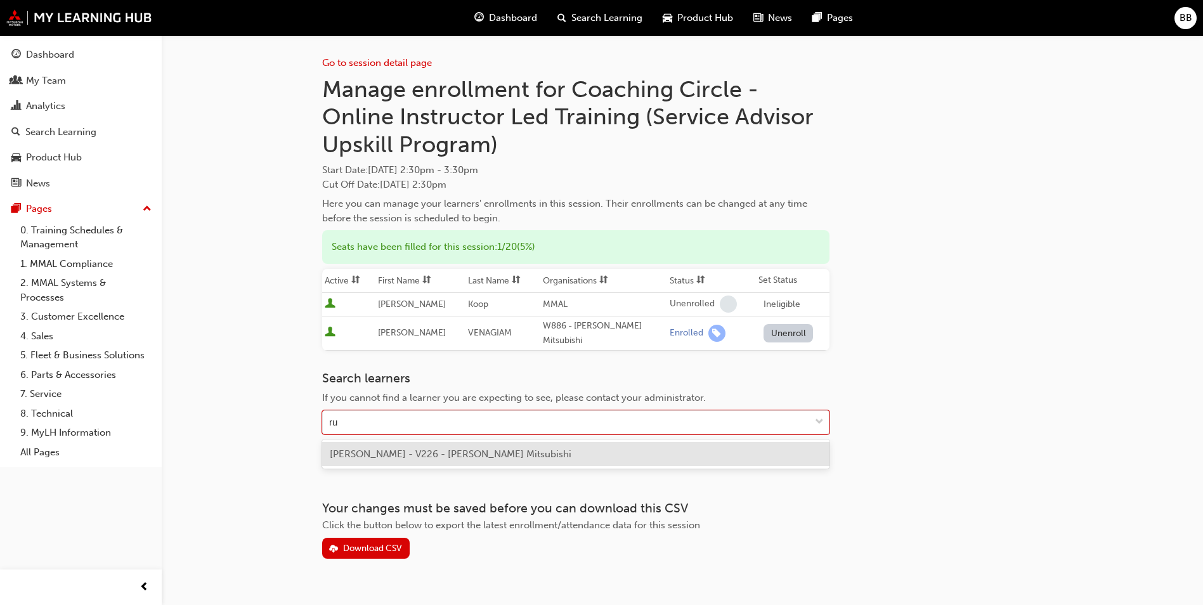
click at [421, 452] on span "[PERSON_NAME] - V226 - [PERSON_NAME] Mitsubishi" at bounding box center [451, 453] width 242 height 11
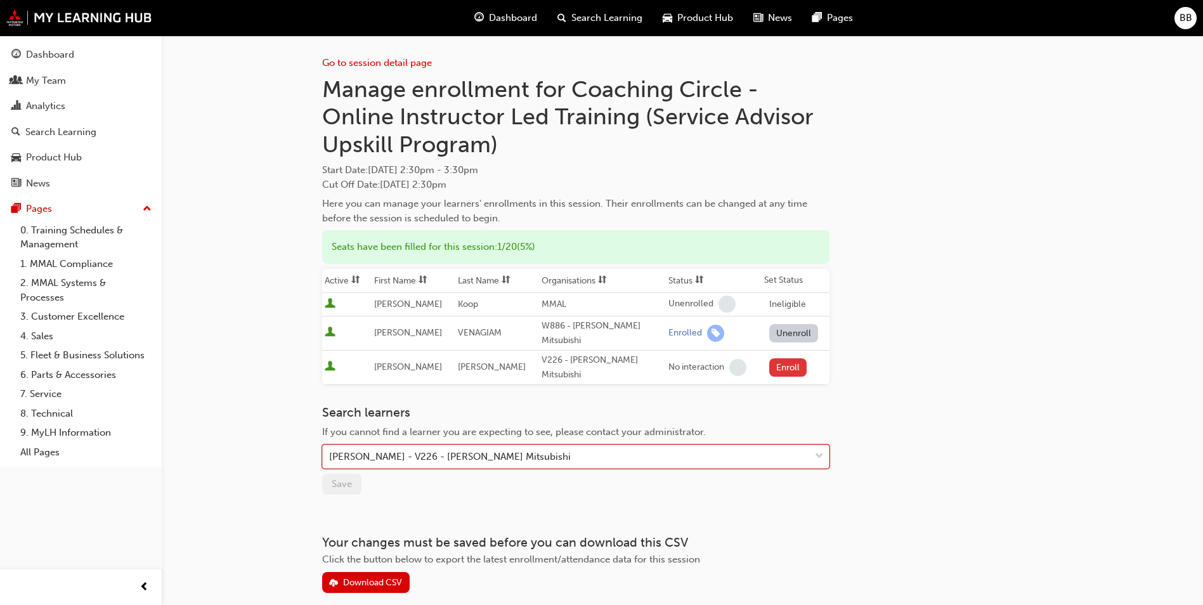
click at [791, 367] on button "Enroll" at bounding box center [788, 367] width 38 height 18
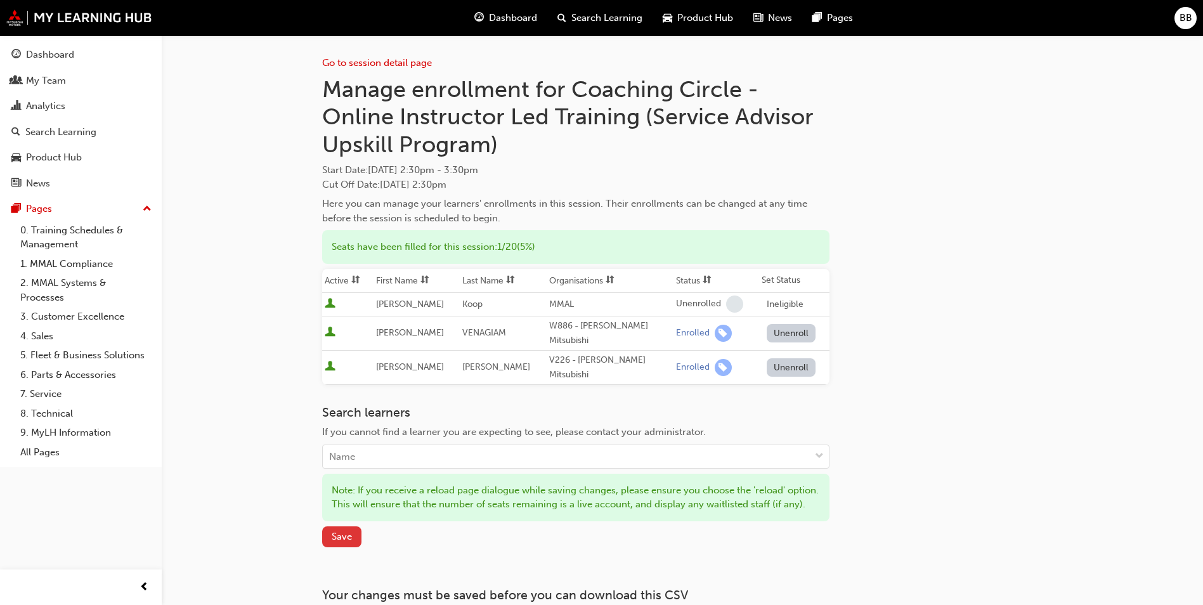
click at [342, 547] on button "Save" at bounding box center [341, 536] width 39 height 21
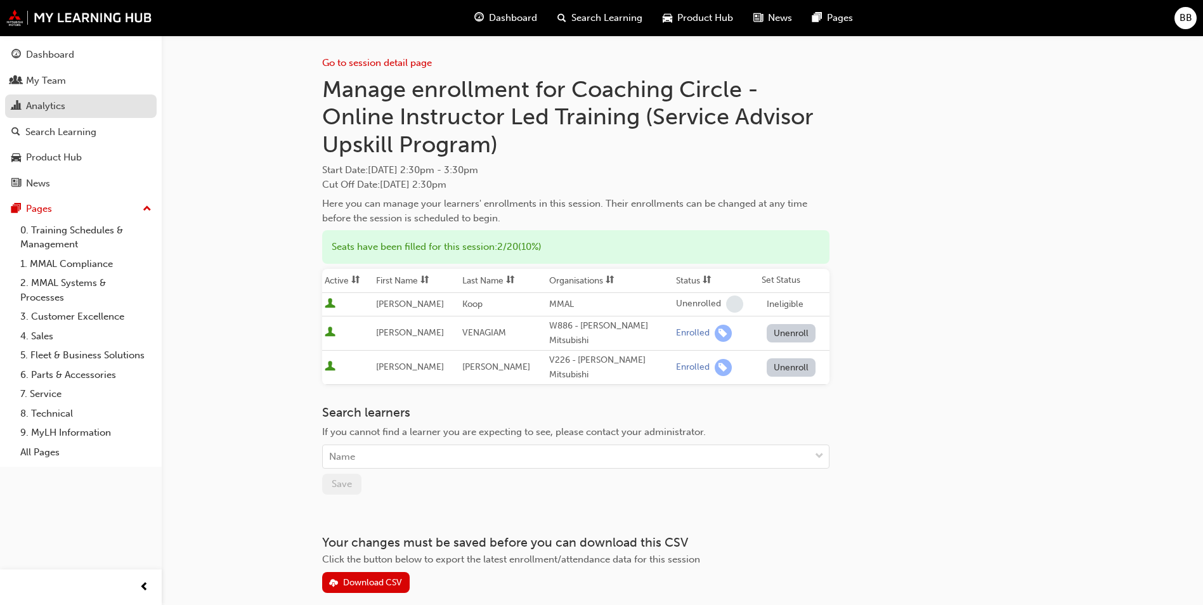
click at [58, 111] on div "Analytics" at bounding box center [45, 106] width 39 height 15
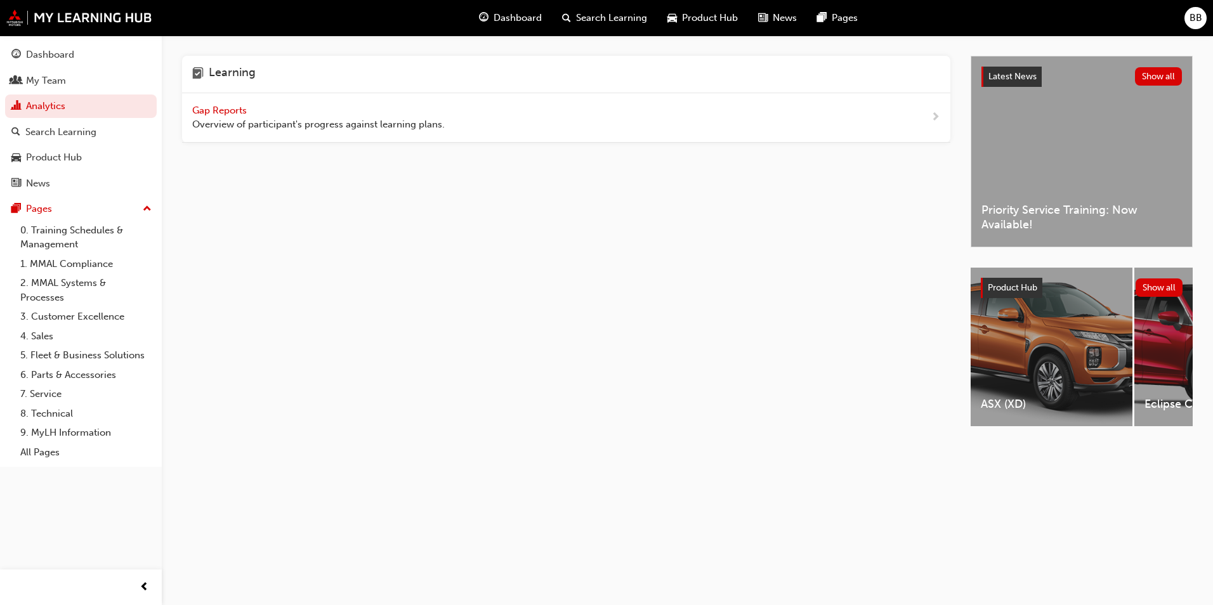
click at [200, 113] on span "Gap Reports" at bounding box center [220, 110] width 57 height 11
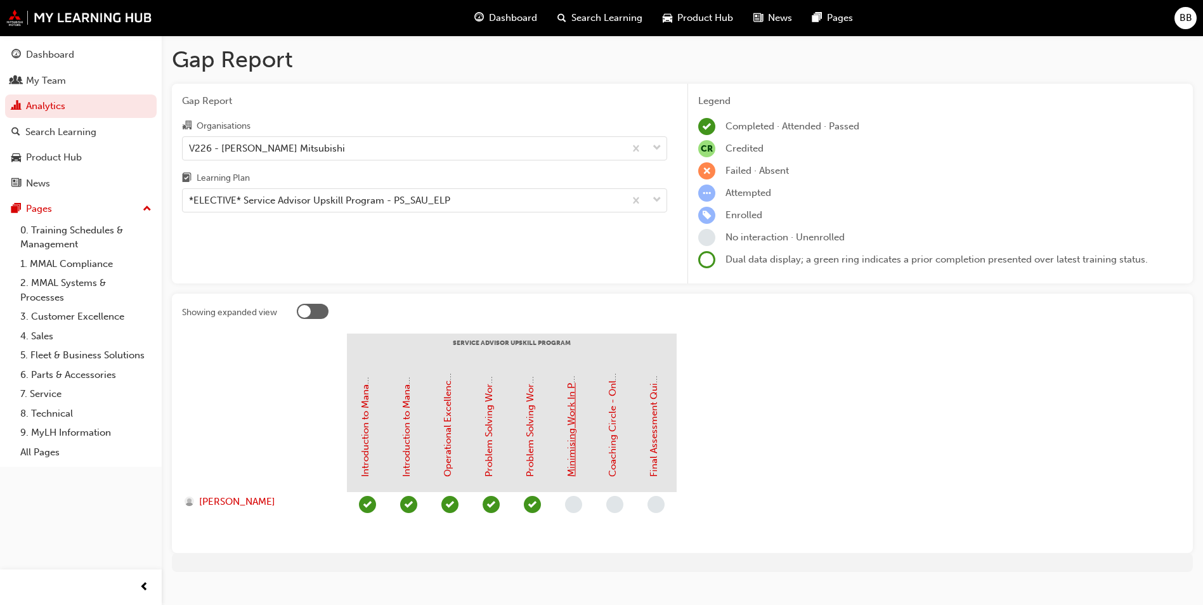
click at [573, 453] on link "Minimising Work In Progress (WIP) - eLearning Module (Service Advisor Upskill P…" at bounding box center [571, 281] width 11 height 391
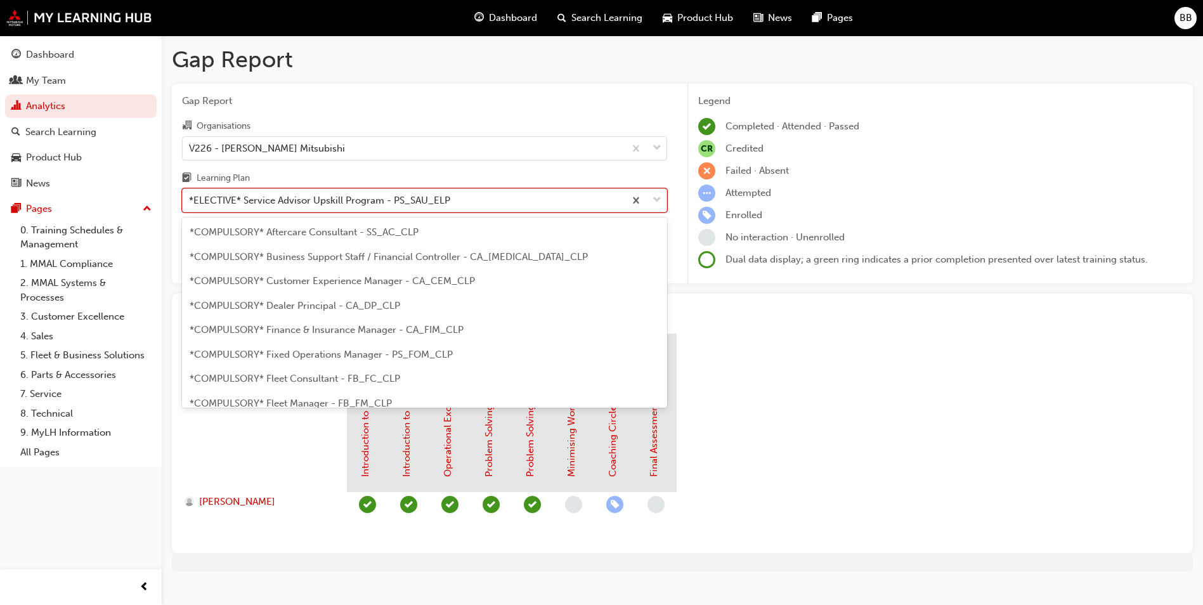
click at [275, 197] on div "*ELECTIVE* Service Advisor Upskill Program - PS_SAU_ELP" at bounding box center [319, 200] width 261 height 15
click at [190, 197] on input "Learning Plan option *ELECTIVE* Service Advisor Upskill Program - PS_SAU_ELP fo…" at bounding box center [189, 200] width 1 height 11
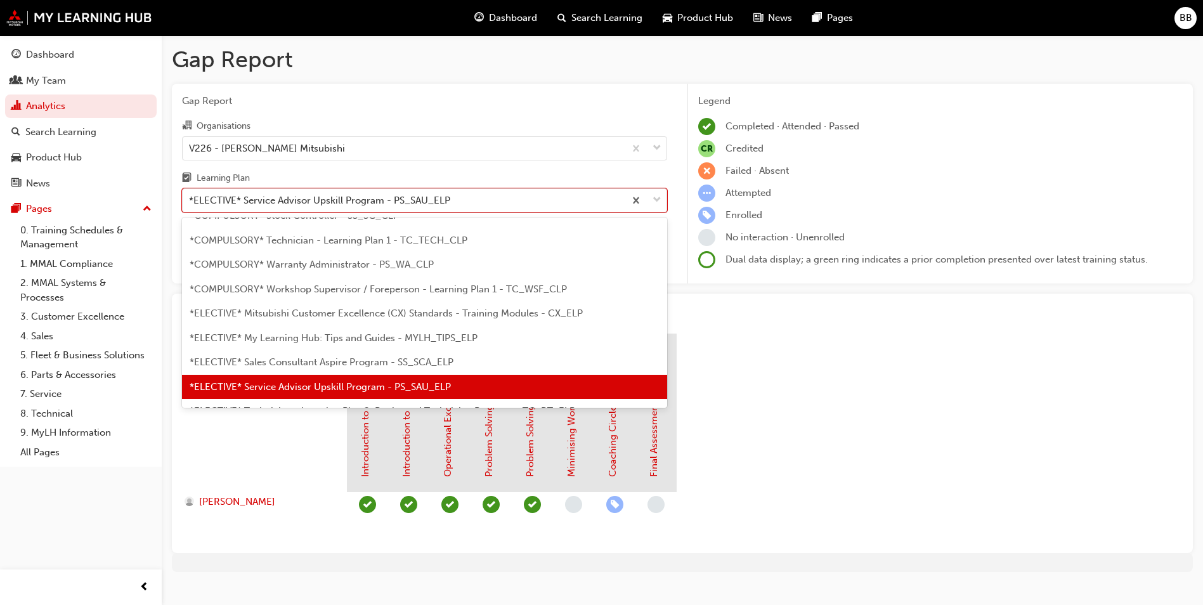
scroll to position [568, 0]
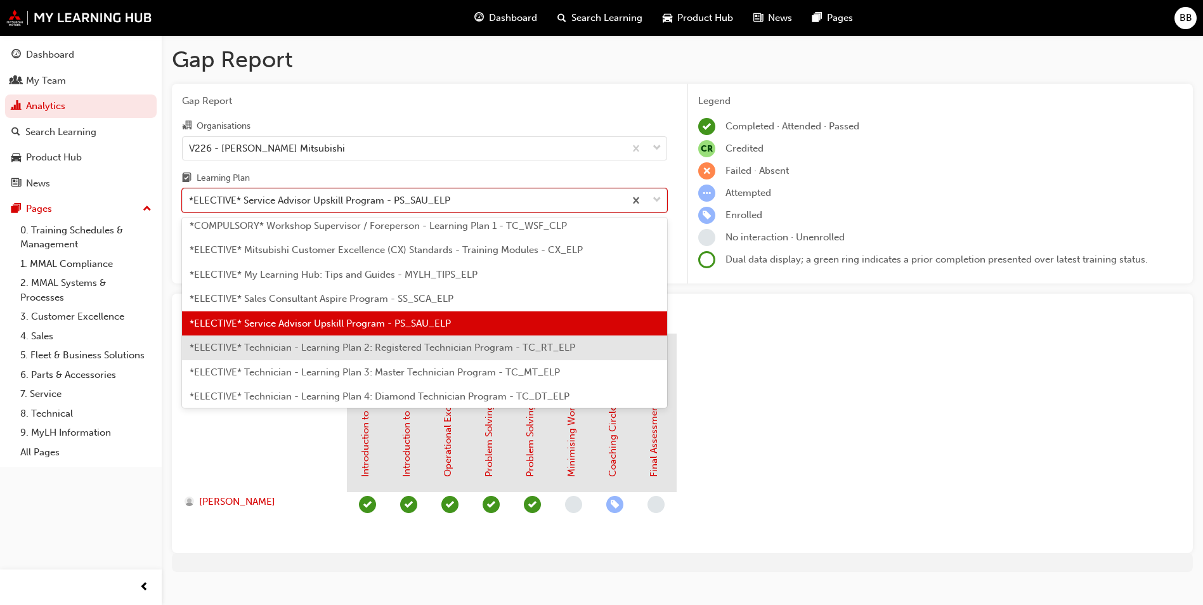
click at [365, 350] on span "*ELECTIVE* Technician - Learning Plan 2: Registered Technician Program - TC_RT_…" at bounding box center [383, 347] width 386 height 11
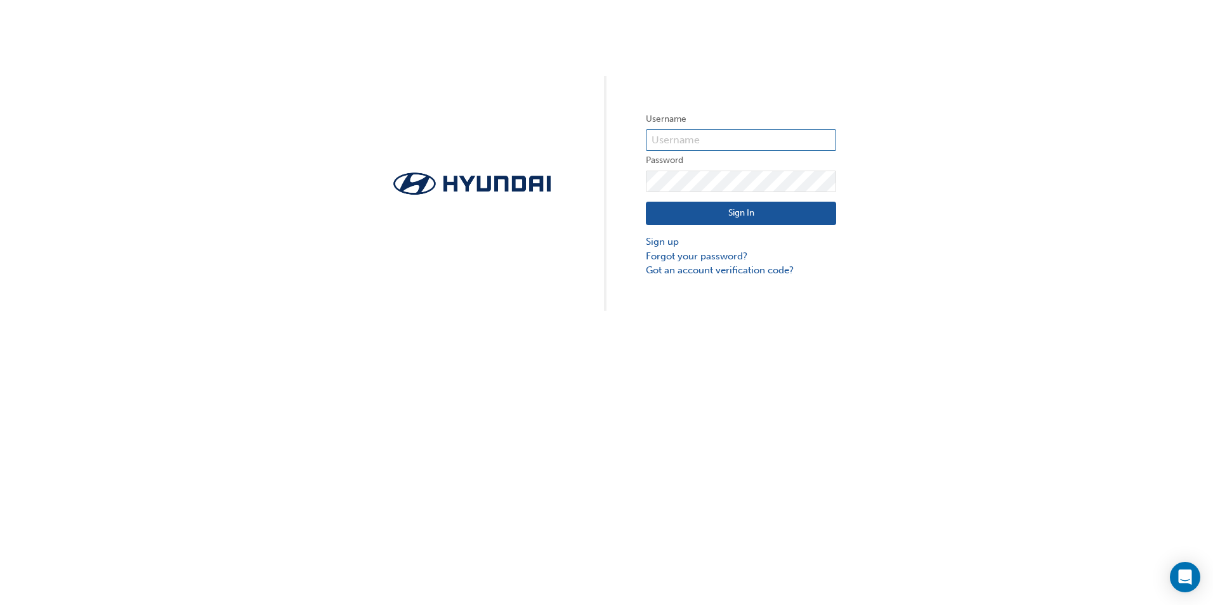
type input "[EMAIL_ADDRESS][DOMAIN_NAME]"
click at [753, 220] on button "Sign In" at bounding box center [741, 214] width 190 height 24
